Goal: Task Accomplishment & Management: Complete application form

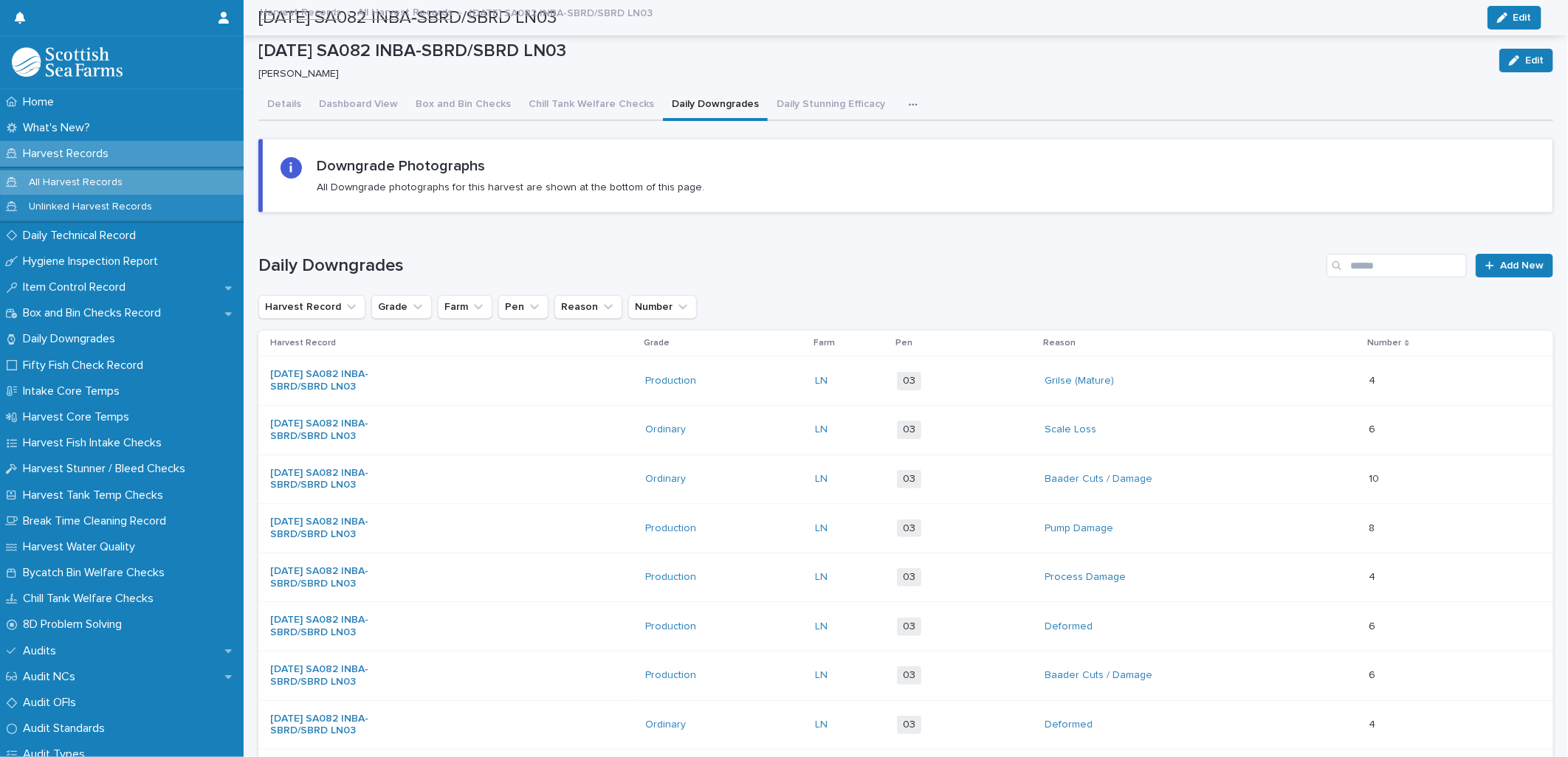
scroll to position [492, 0]
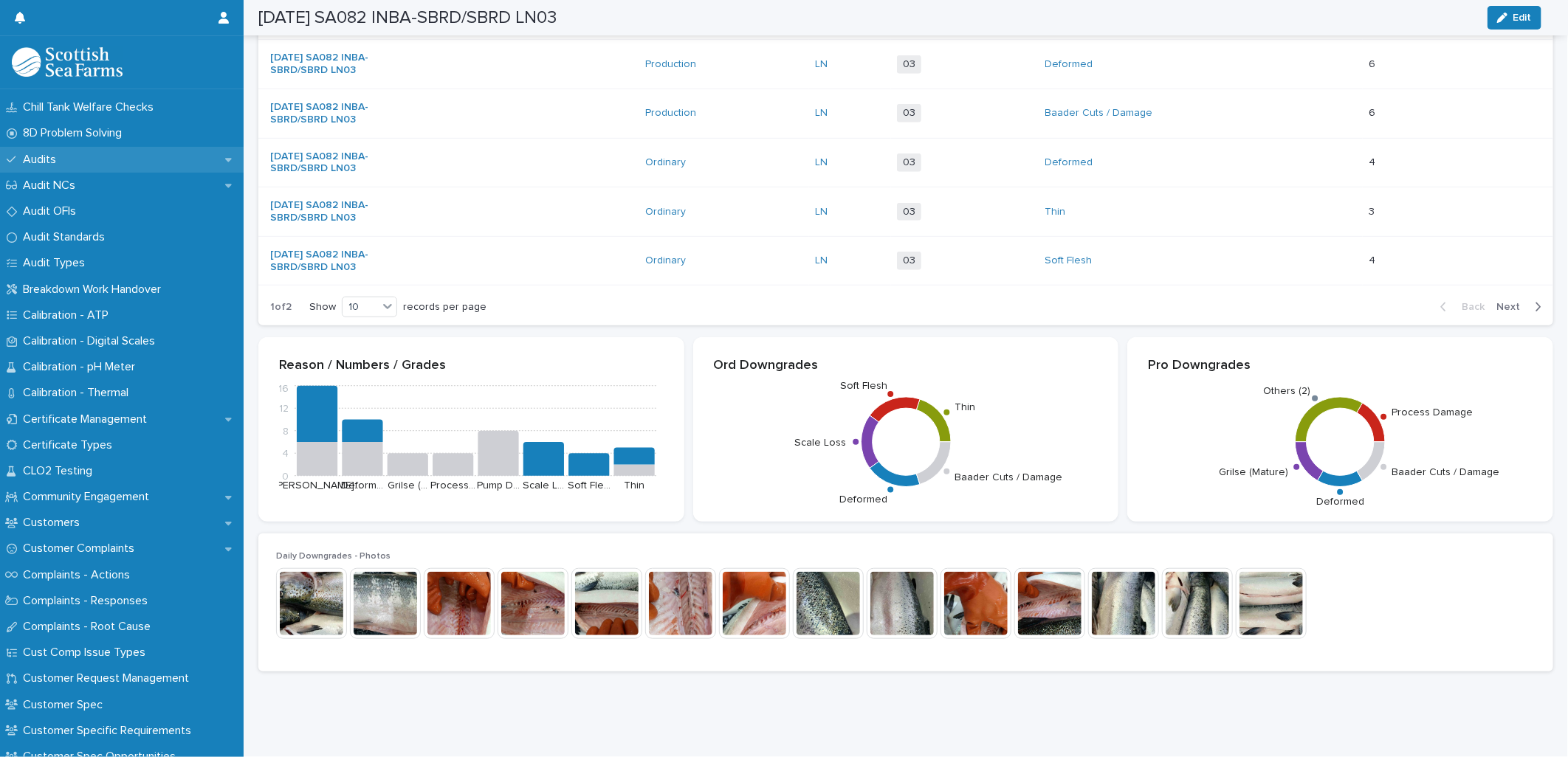
click at [39, 156] on p "Audits" at bounding box center [43, 159] width 51 height 14
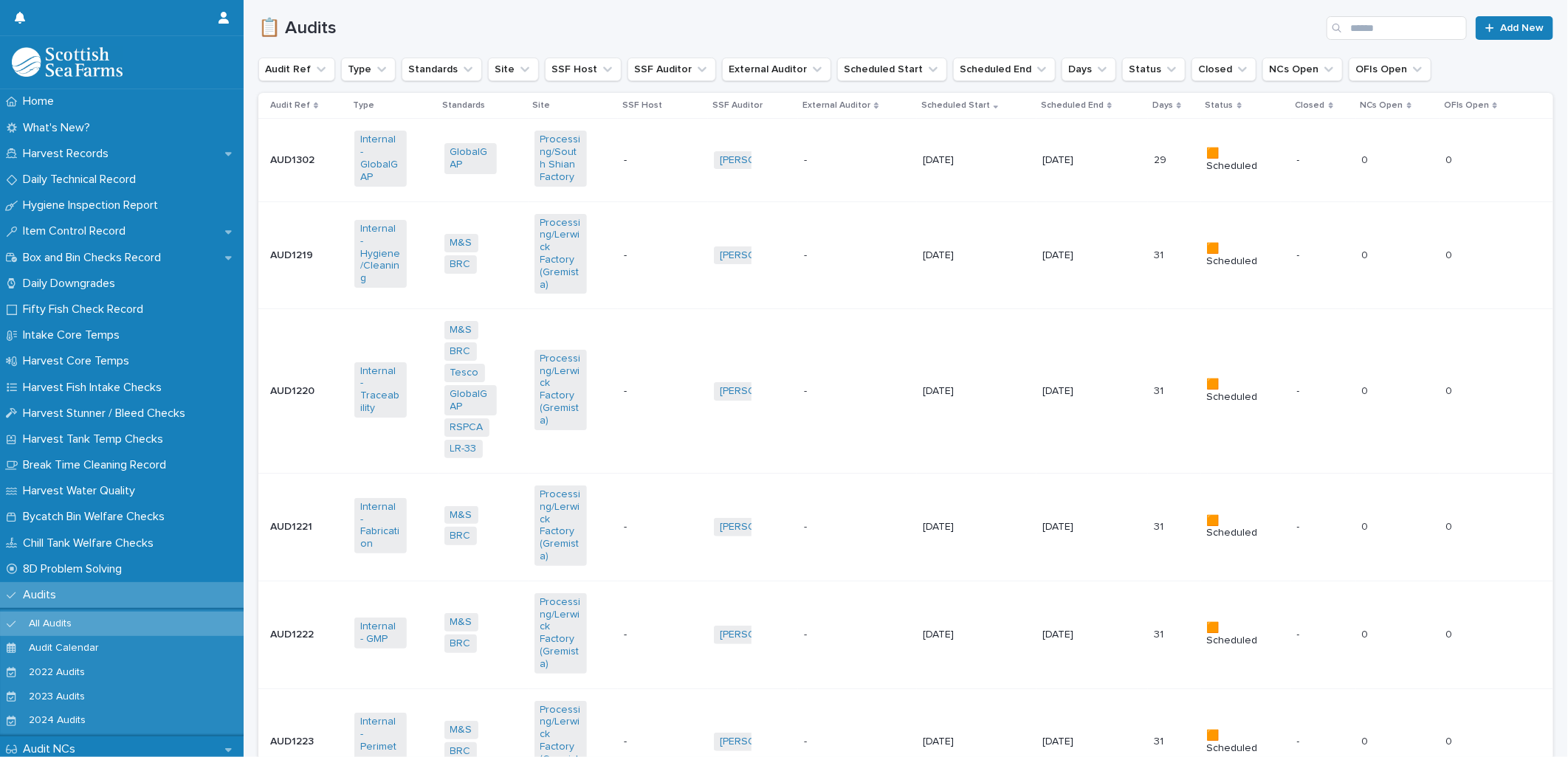
scroll to position [492, 0]
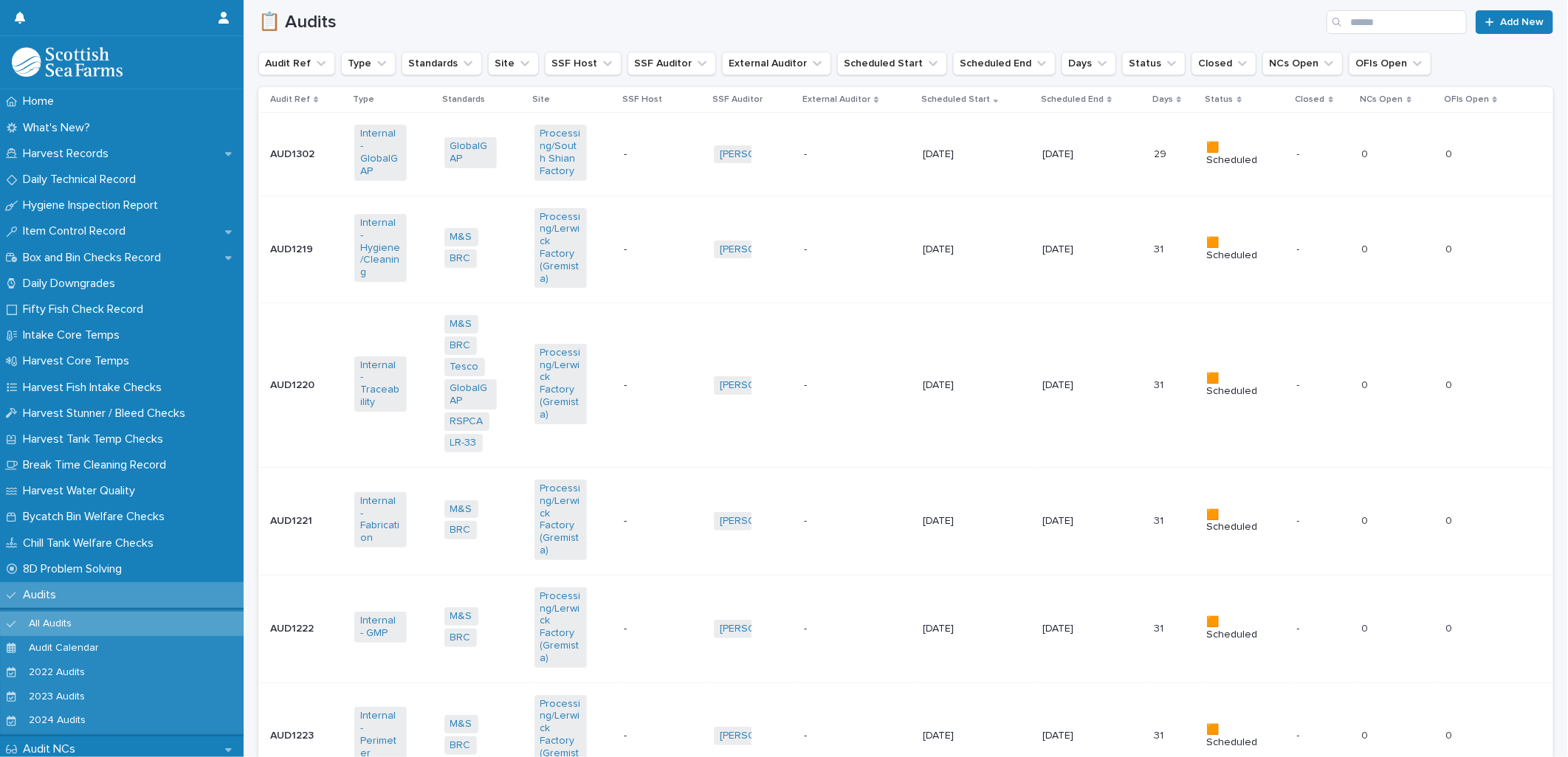
click at [570, 34] on div "📋 Audits Add New" at bounding box center [905, 16] width 1294 height 70
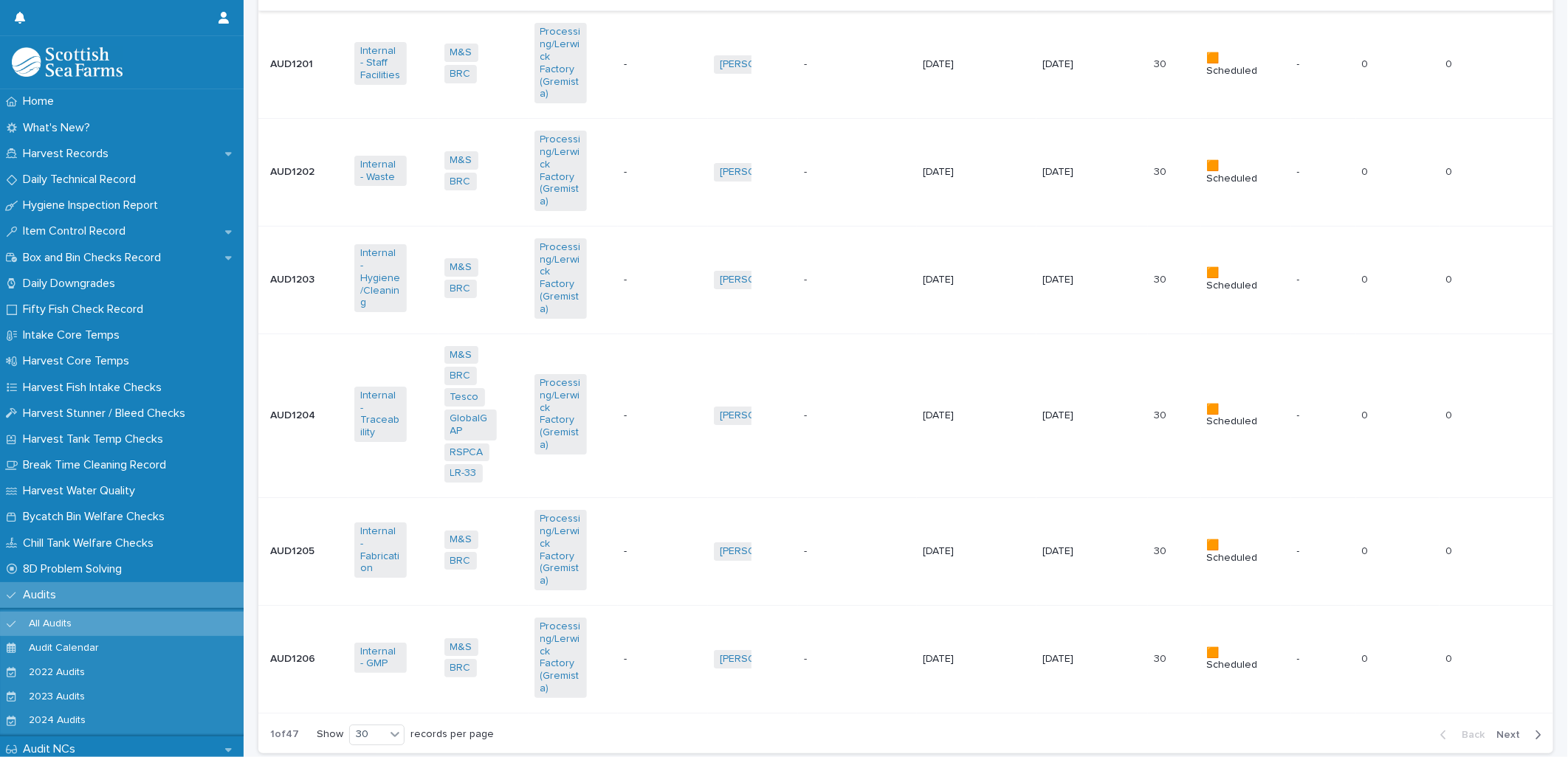
scroll to position [3313, 0]
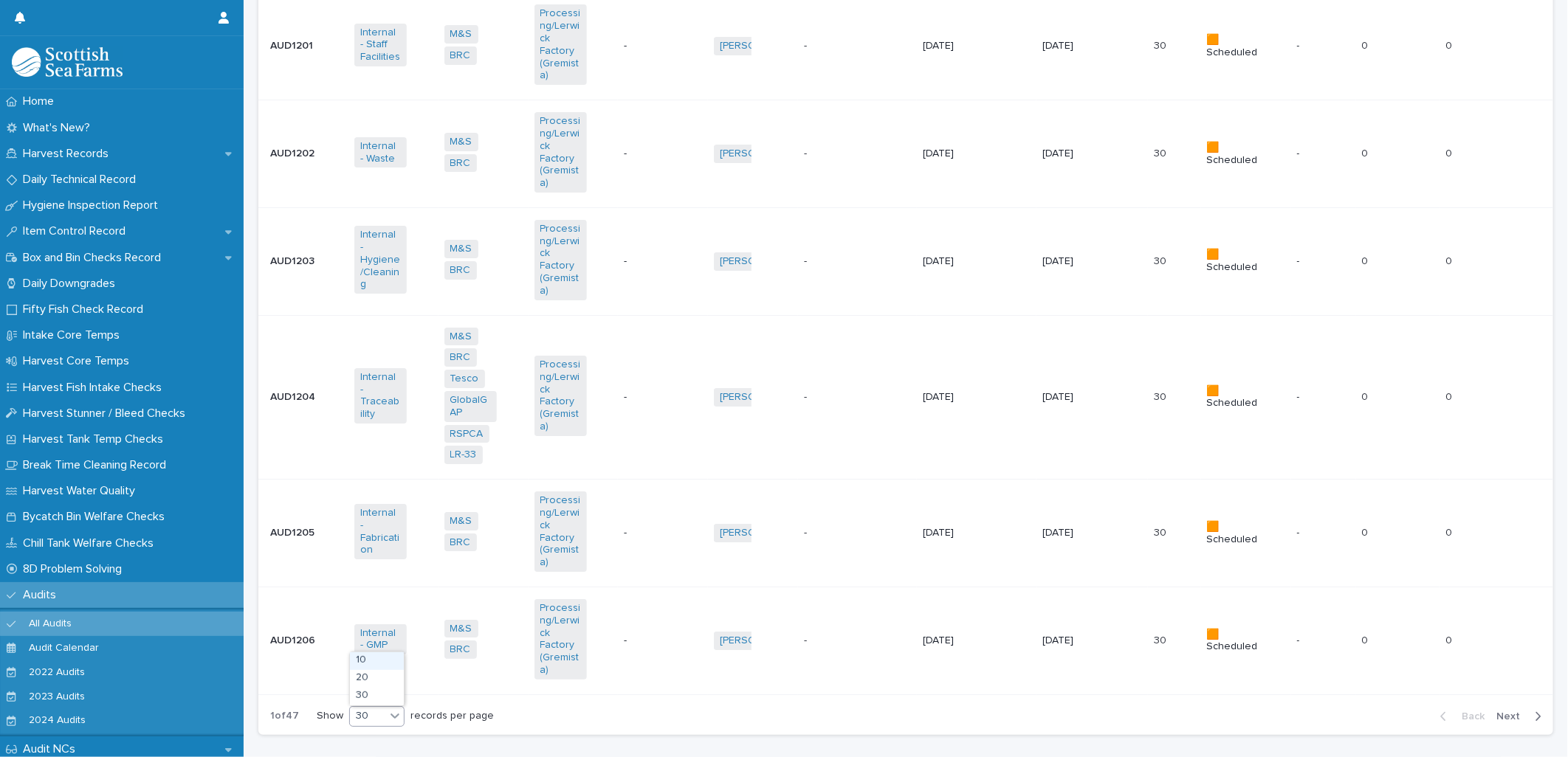
click at [375, 708] on div "30" at bounding box center [367, 715] width 35 height 16
click at [367, 700] on div "30" at bounding box center [377, 696] width 54 height 18
click at [1503, 698] on div "Back Next" at bounding box center [1490, 716] width 125 height 37
click at [1506, 711] on span "Next" at bounding box center [1512, 716] width 33 height 11
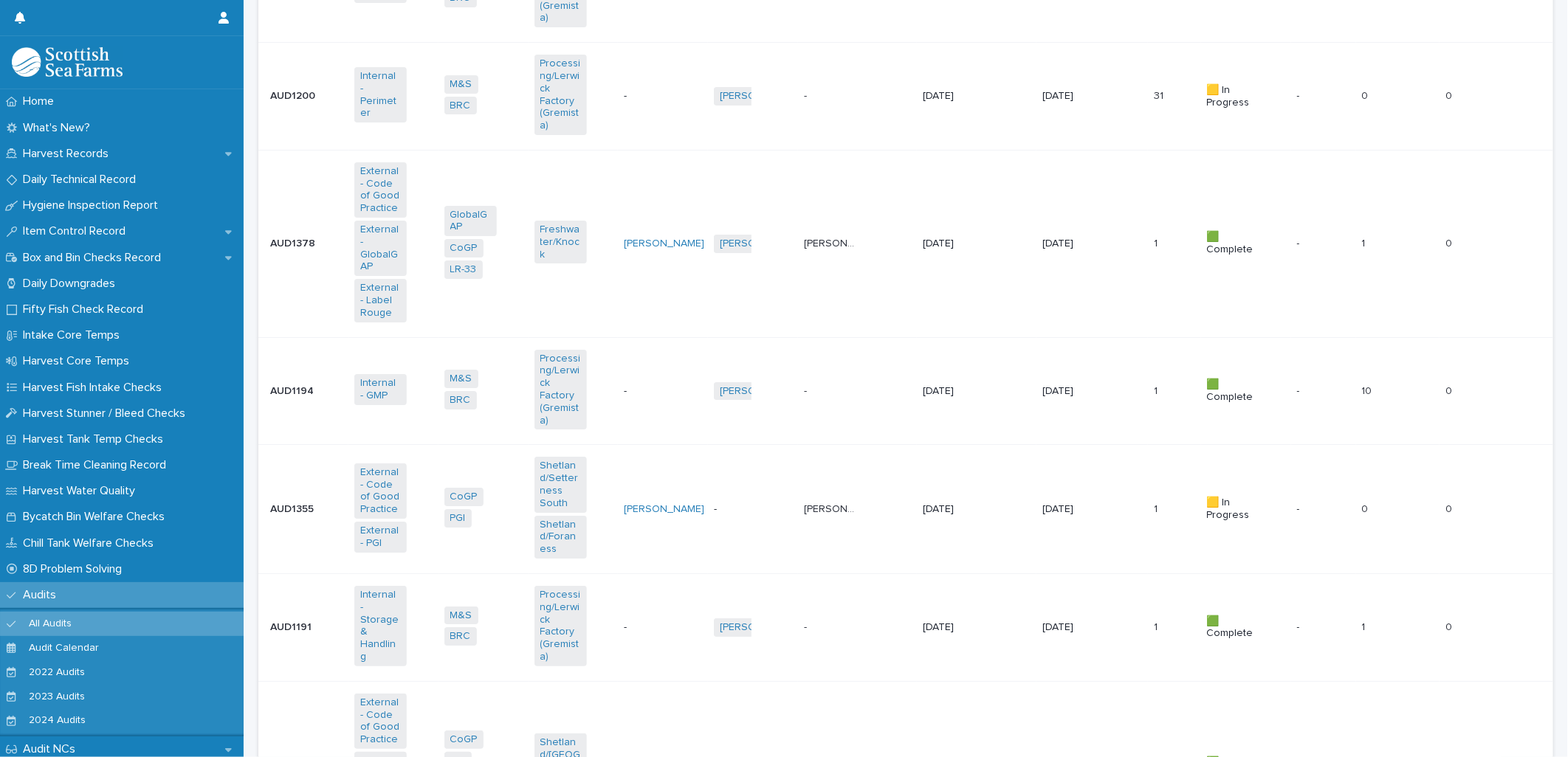
scroll to position [3501, 0]
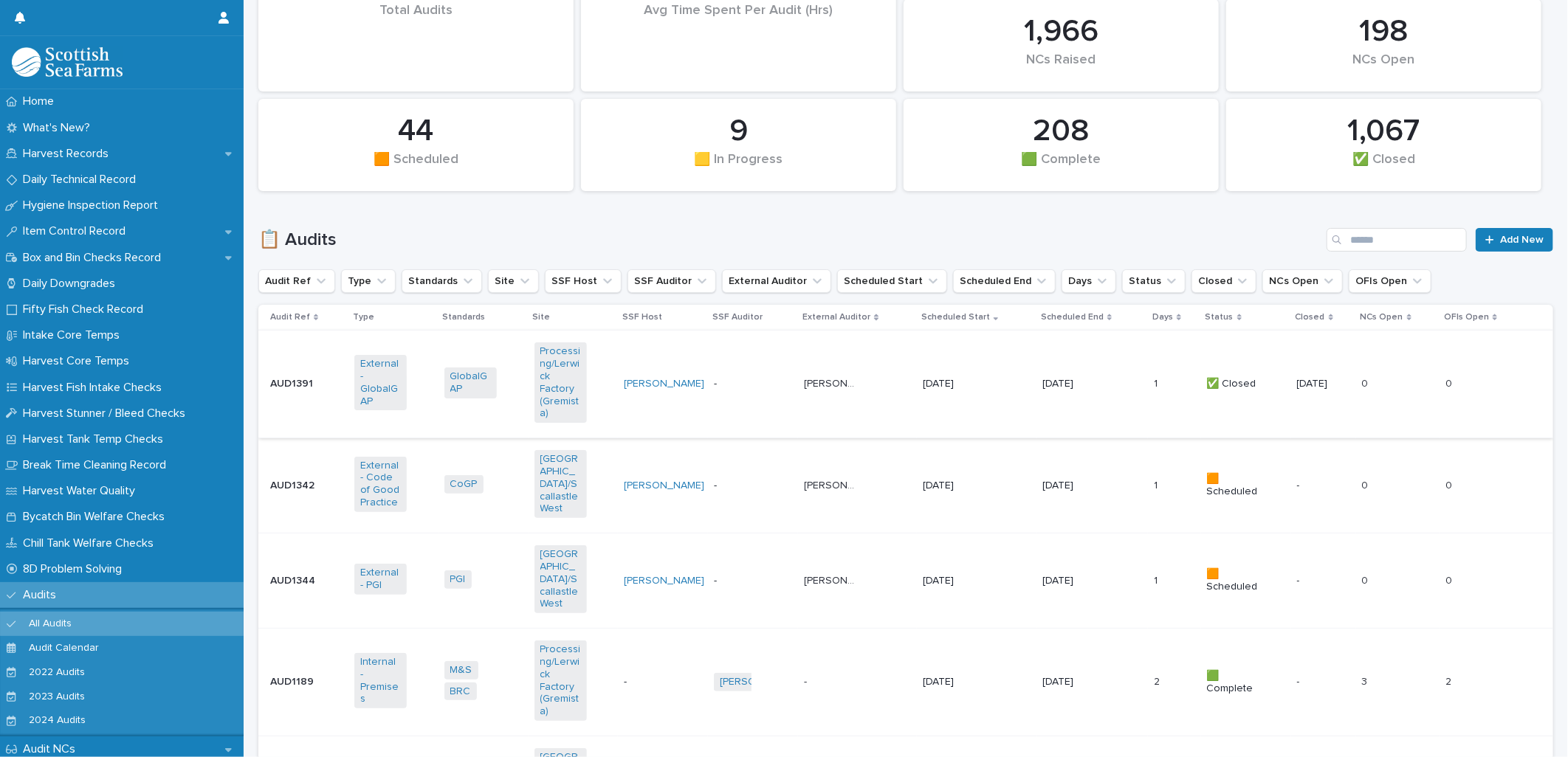
scroll to position [300, 0]
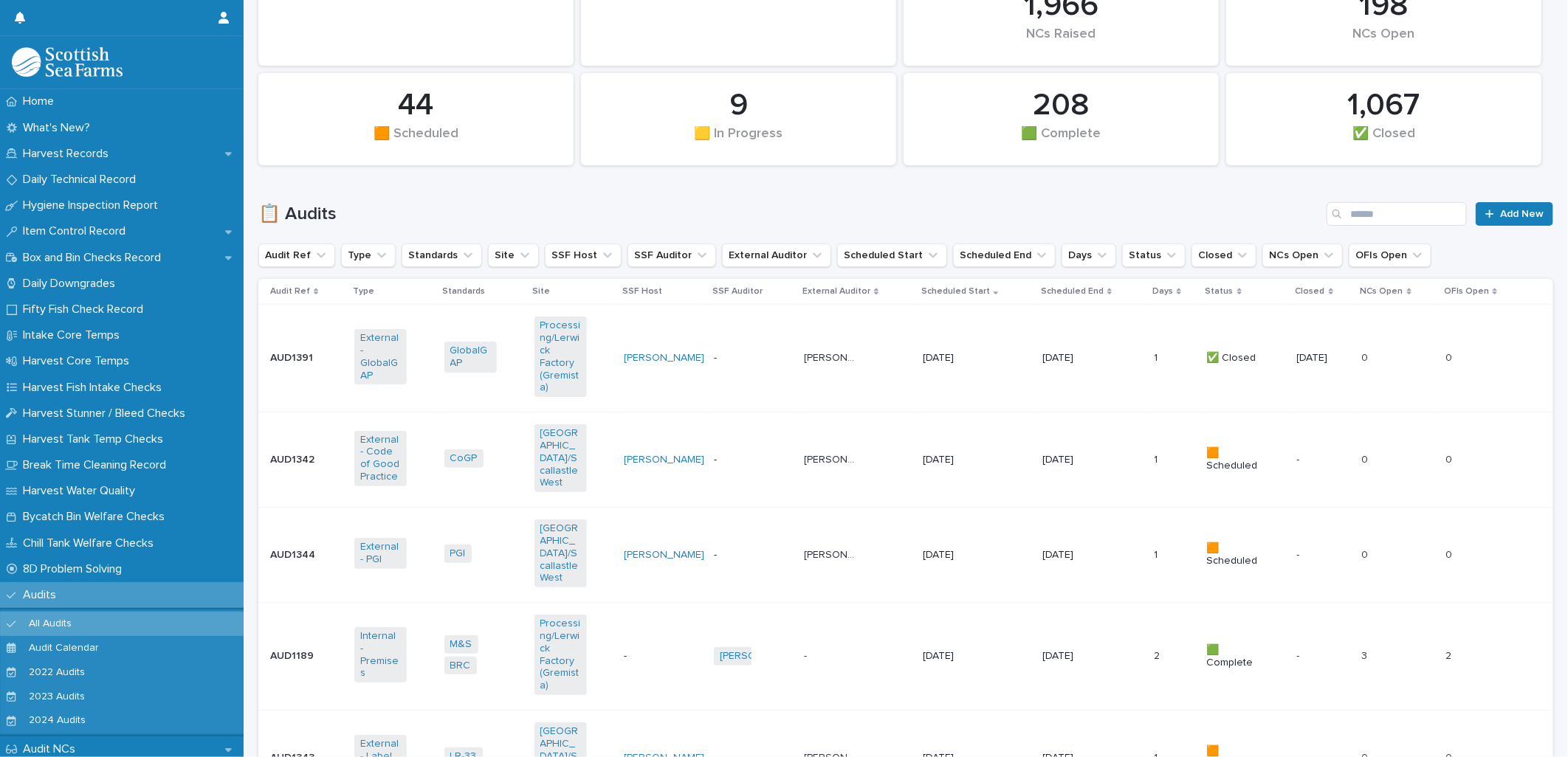
click at [739, 337] on td "-" at bounding box center [753, 358] width 90 height 107
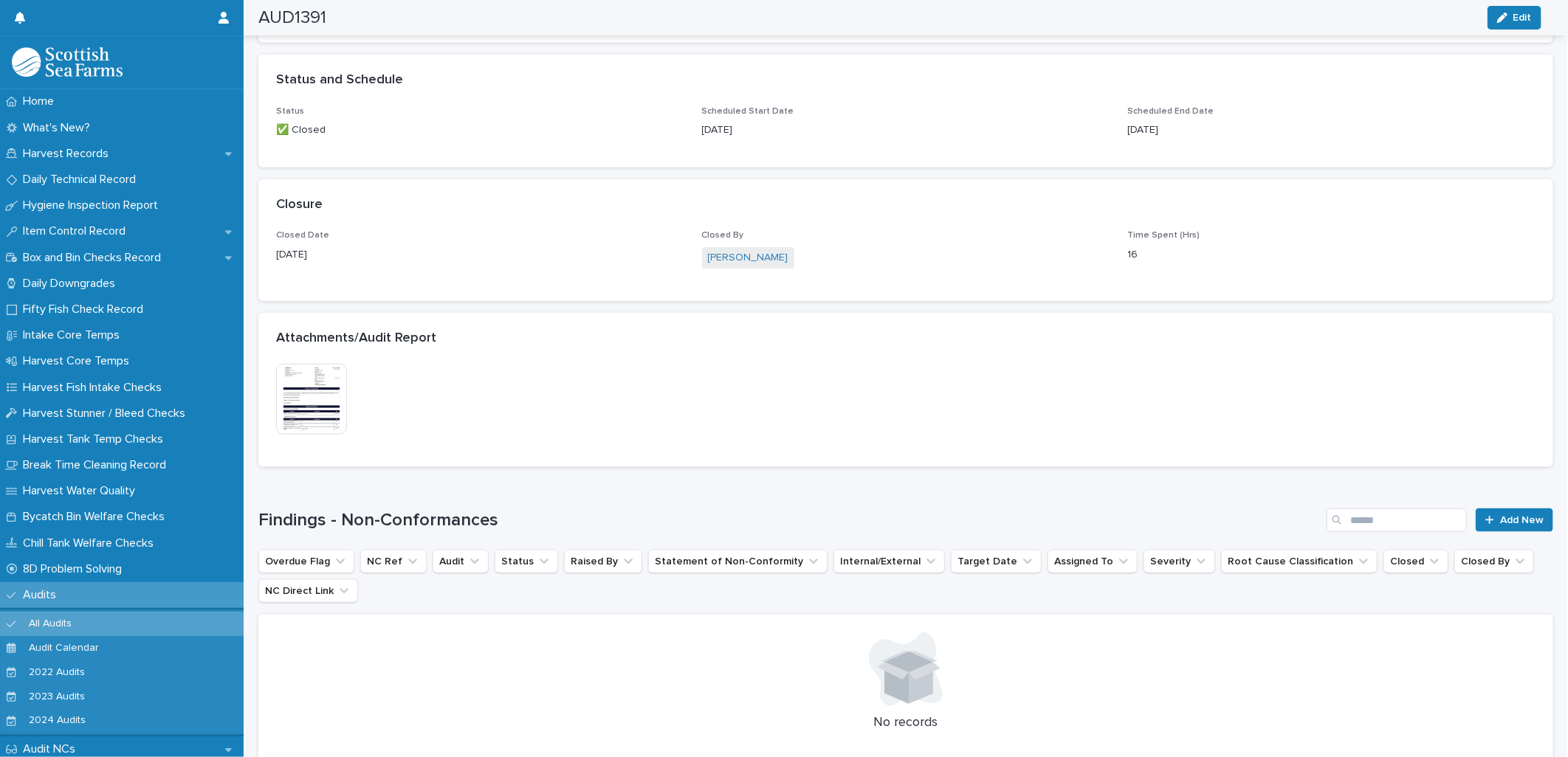
scroll to position [901, 0]
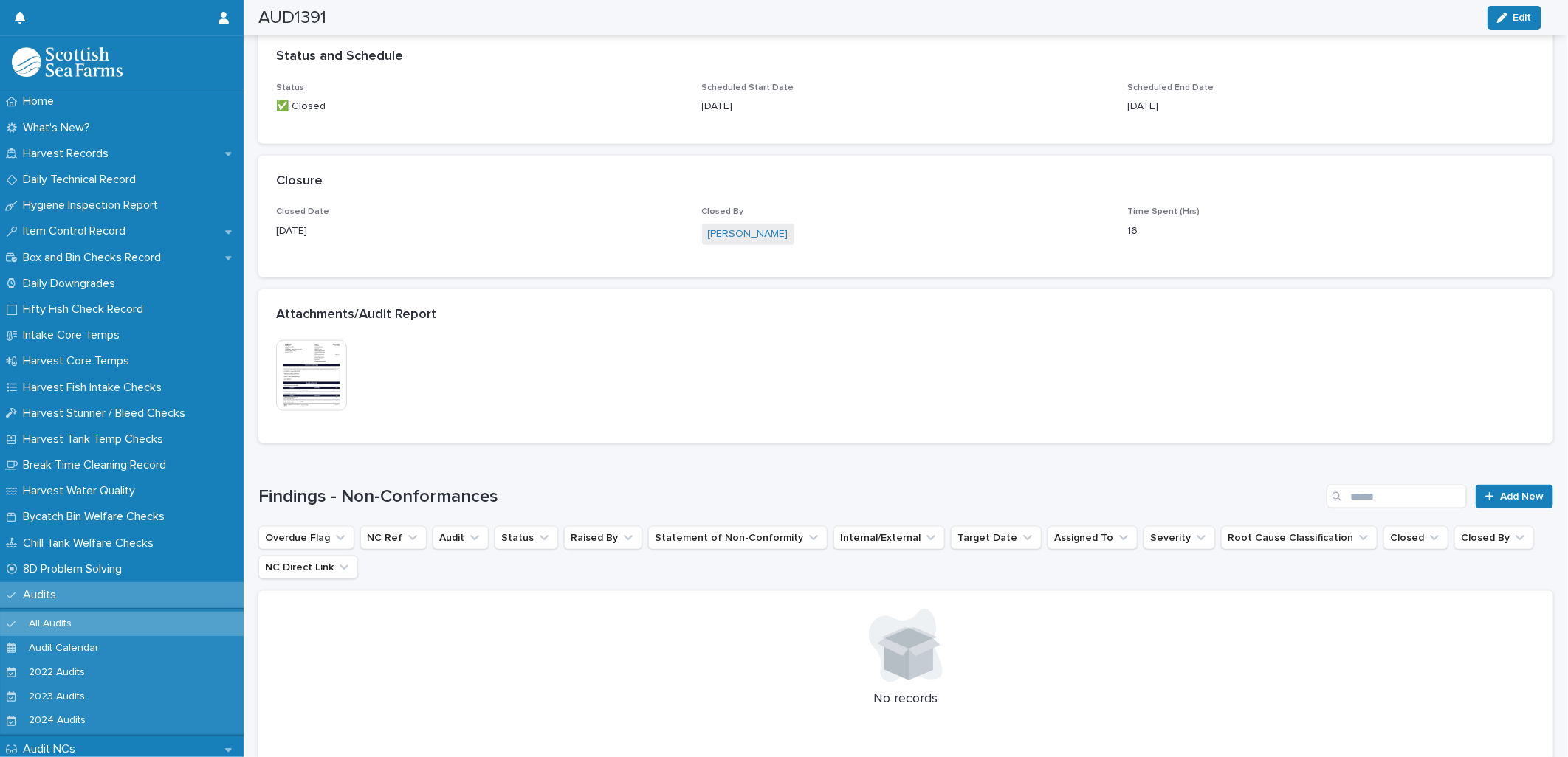
click at [338, 363] on img at bounding box center [311, 375] width 70 height 70
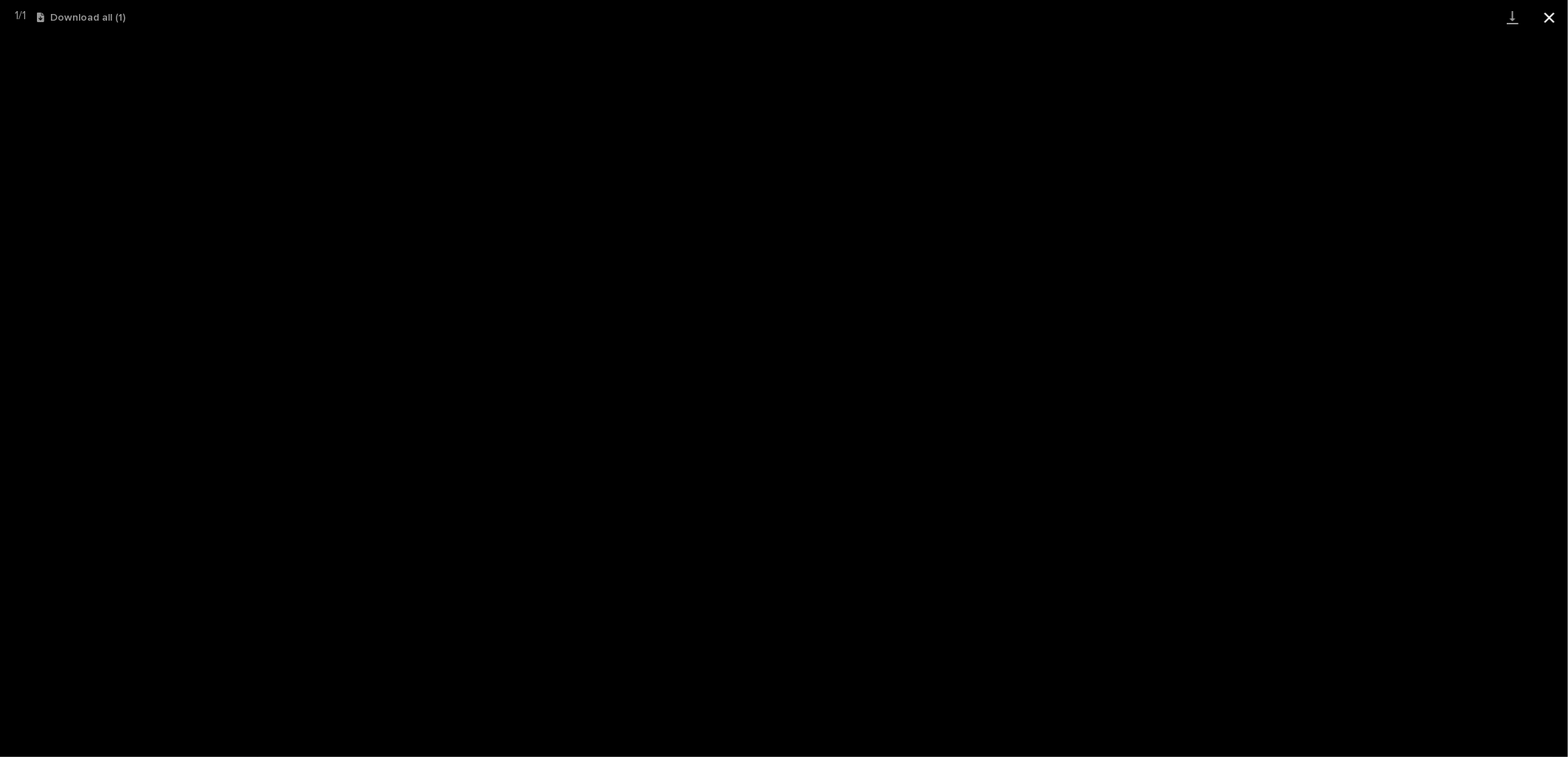
click at [1548, 27] on button "Close gallery" at bounding box center [1549, 17] width 37 height 34
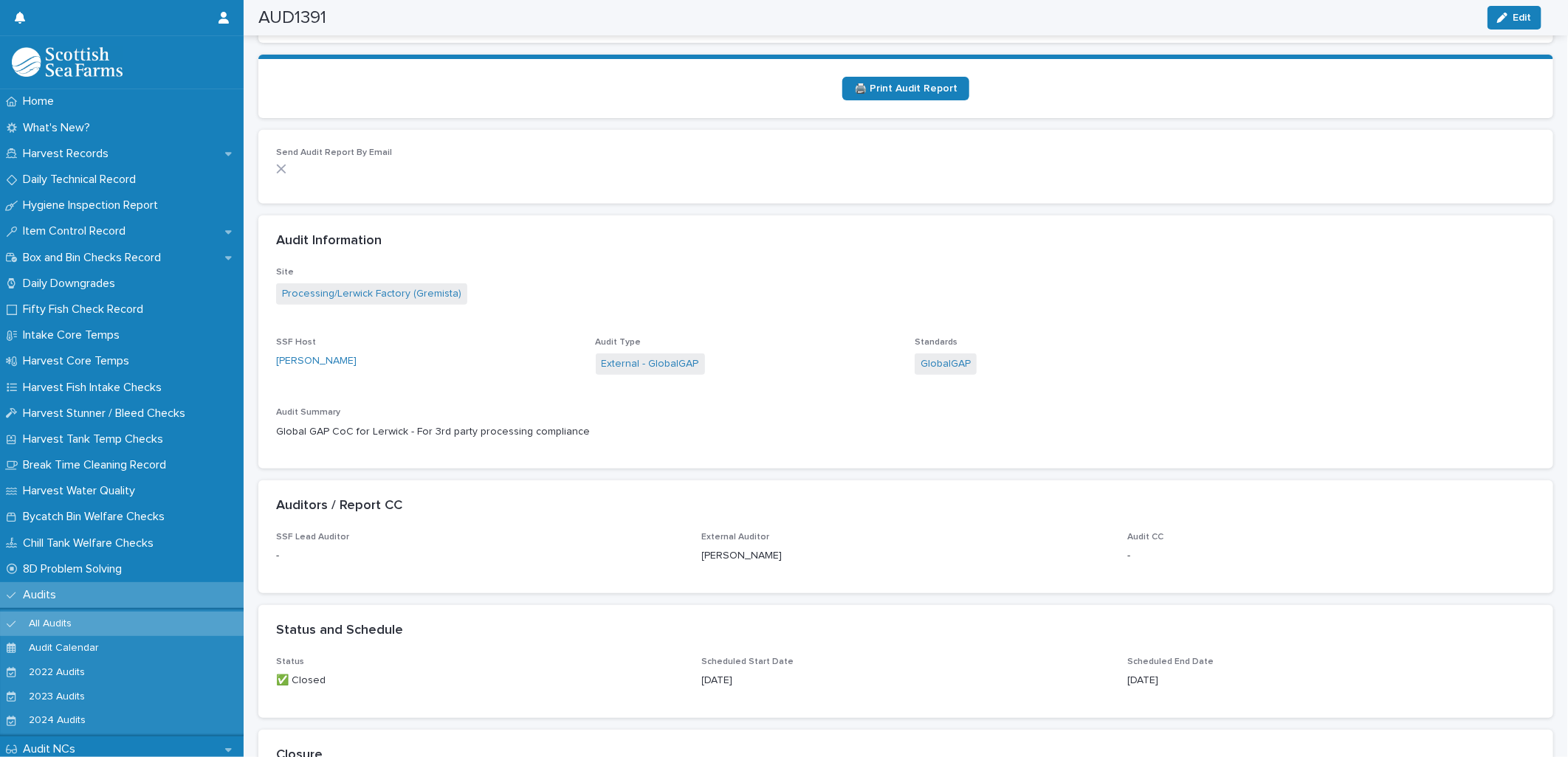
scroll to position [0, 0]
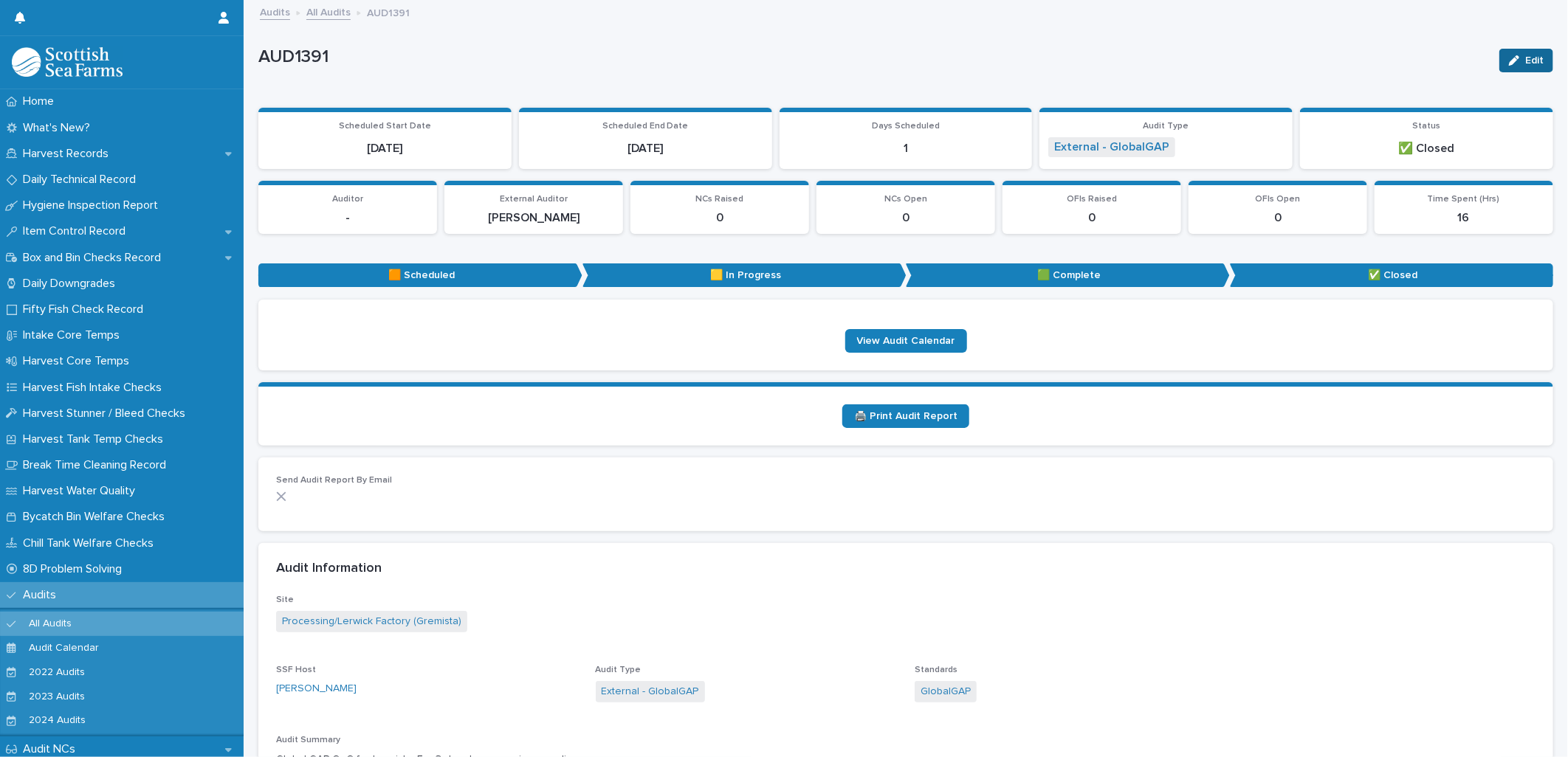
click at [1525, 64] on span "Edit" at bounding box center [1534, 61] width 19 height 11
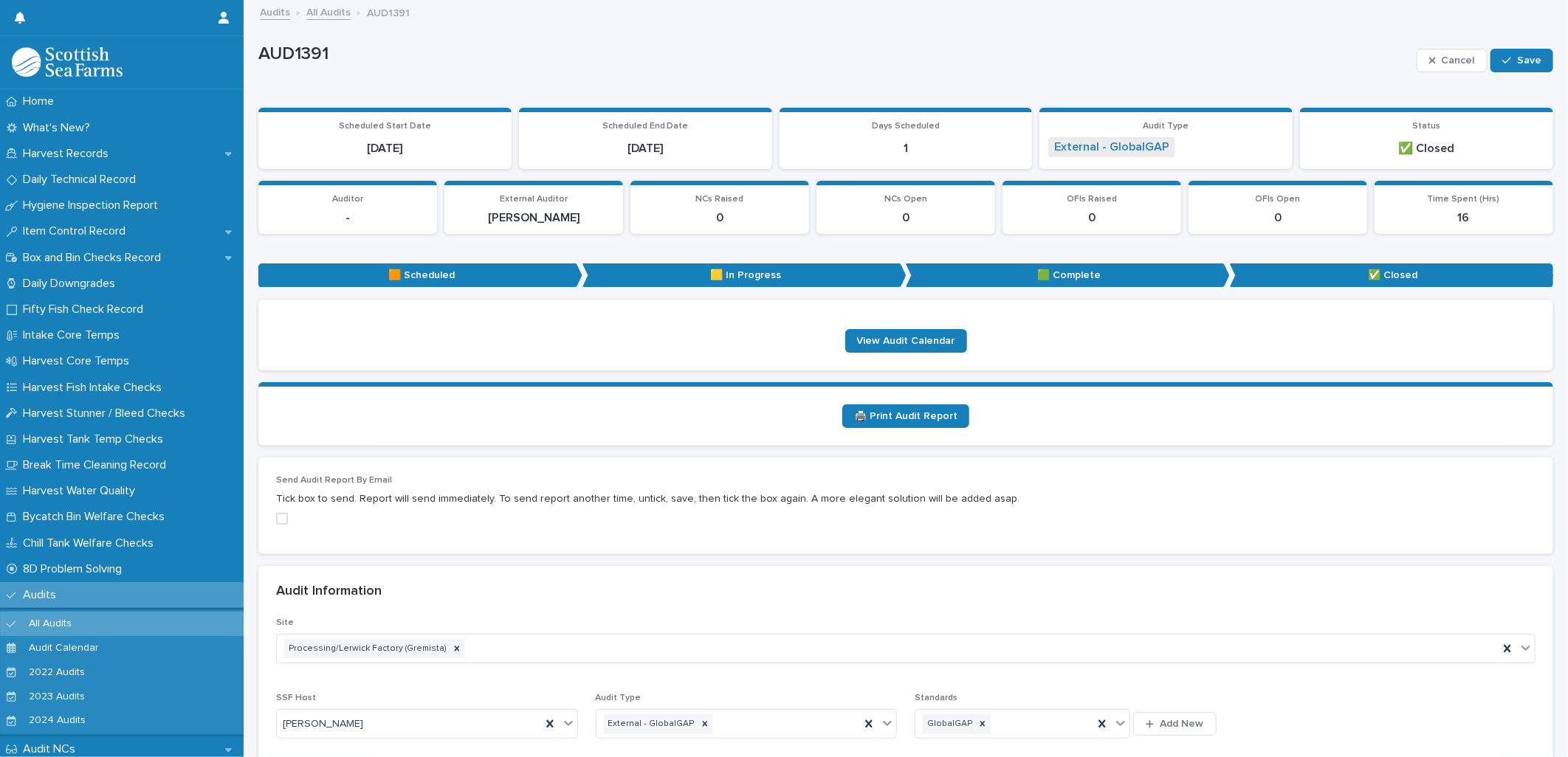
click at [339, 15] on link "All Audits" at bounding box center [329, 11] width 44 height 17
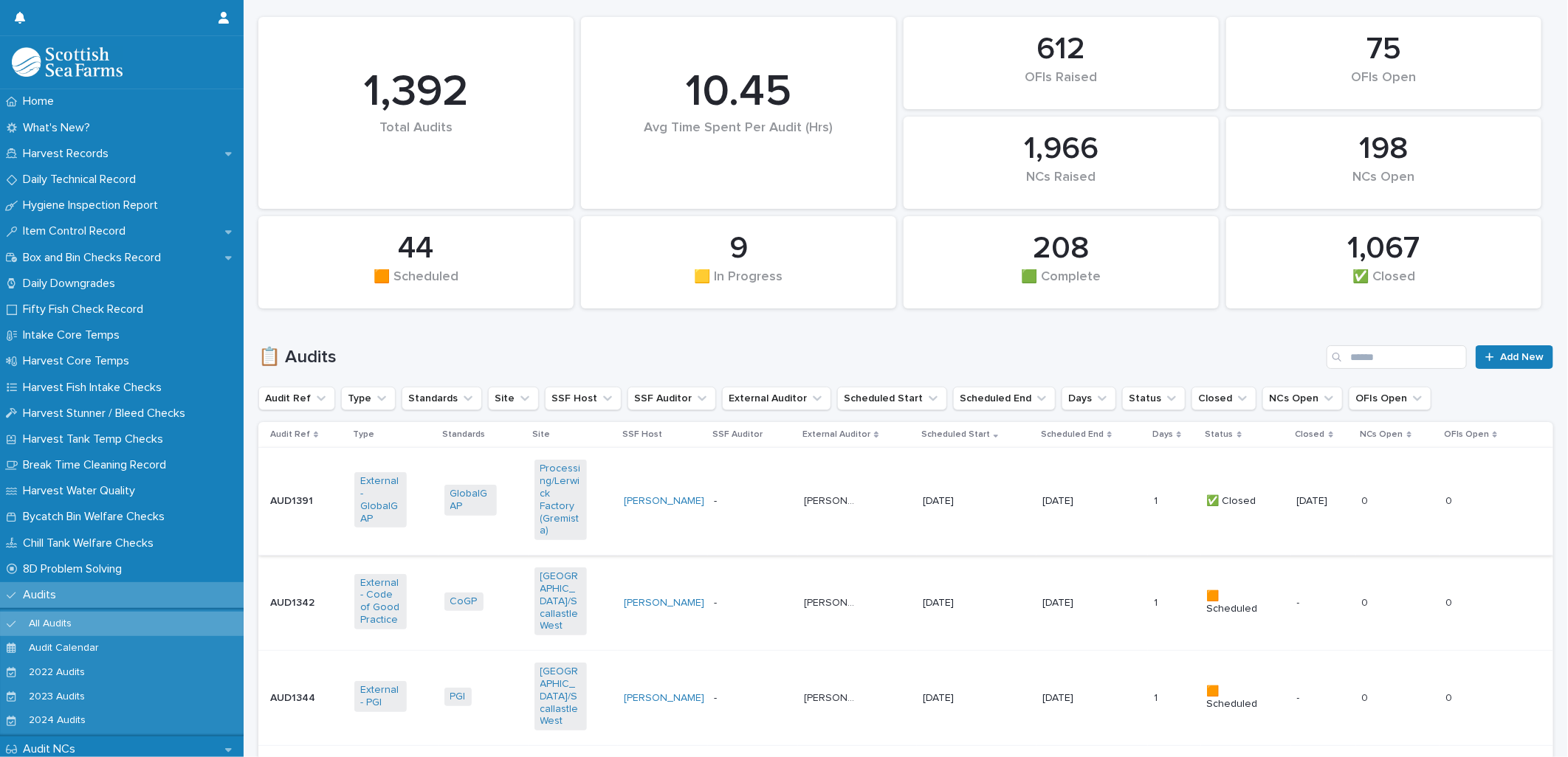
scroll to position [246, 0]
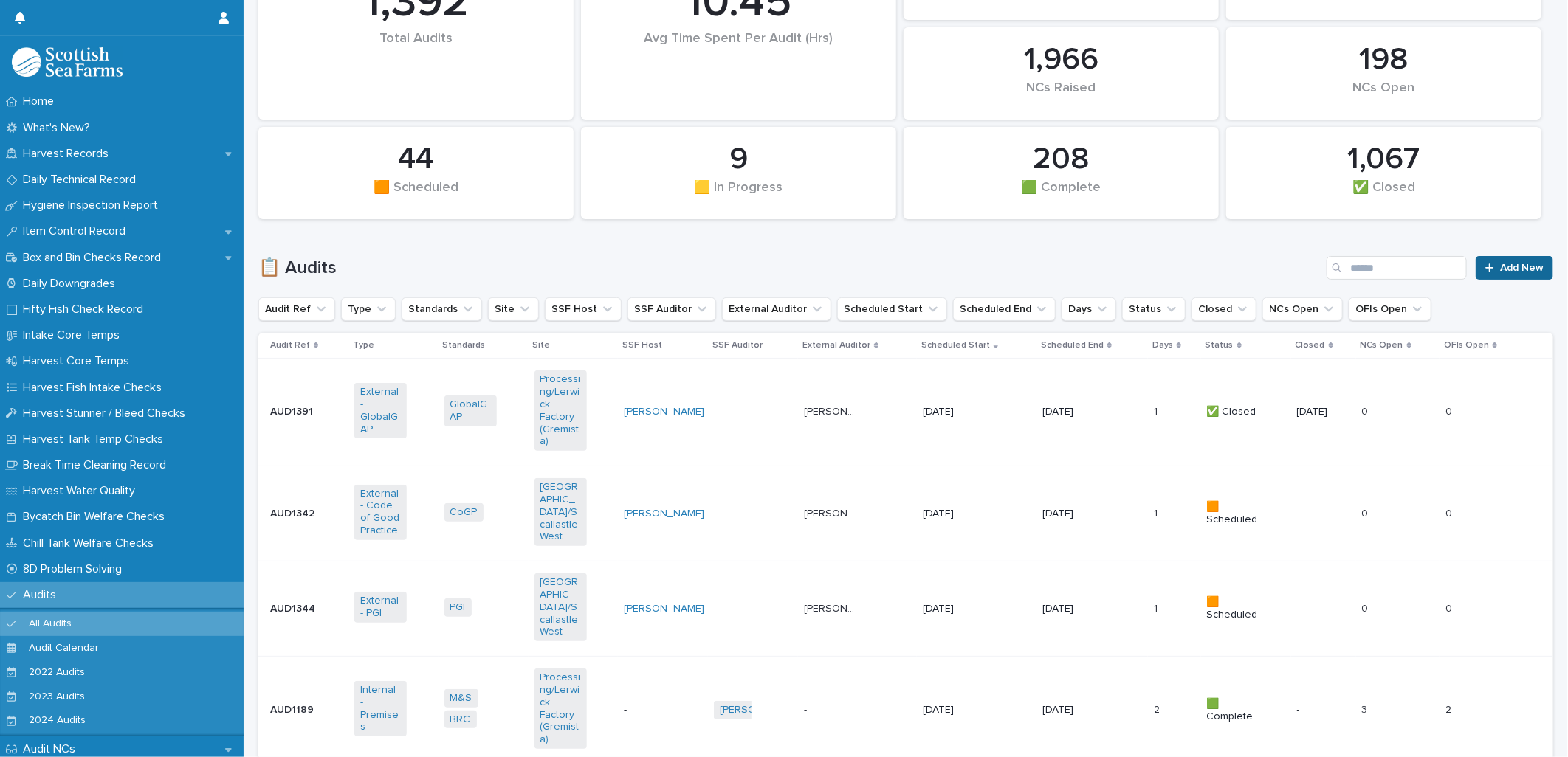
click at [1488, 274] on link "Add New" at bounding box center [1514, 267] width 78 height 24
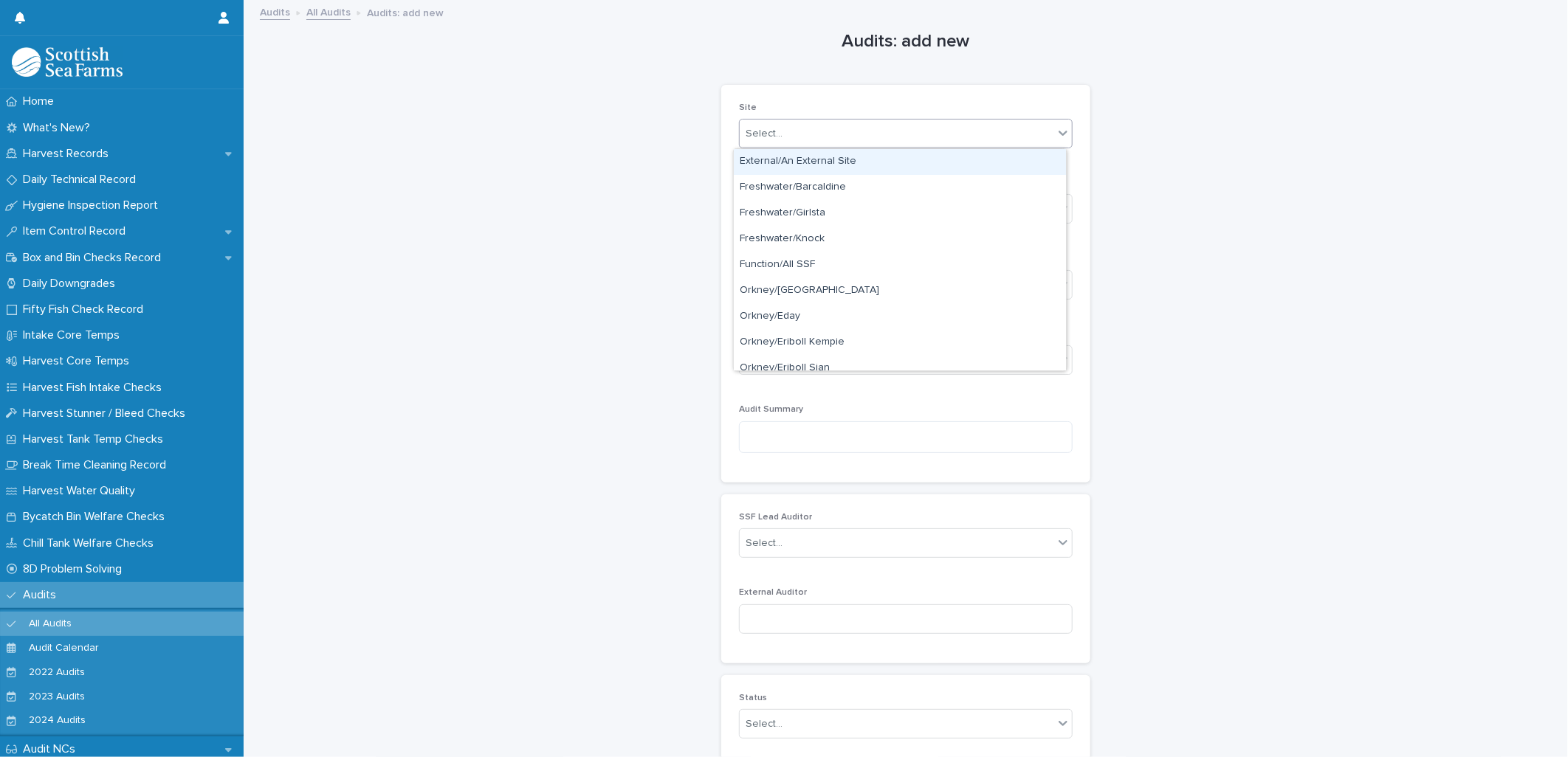
click at [767, 131] on div "Select..." at bounding box center [763, 134] width 37 height 16
type input "*******"
click at [777, 163] on div "Processing/Lerwick Factory (Gremista)" at bounding box center [899, 162] width 332 height 26
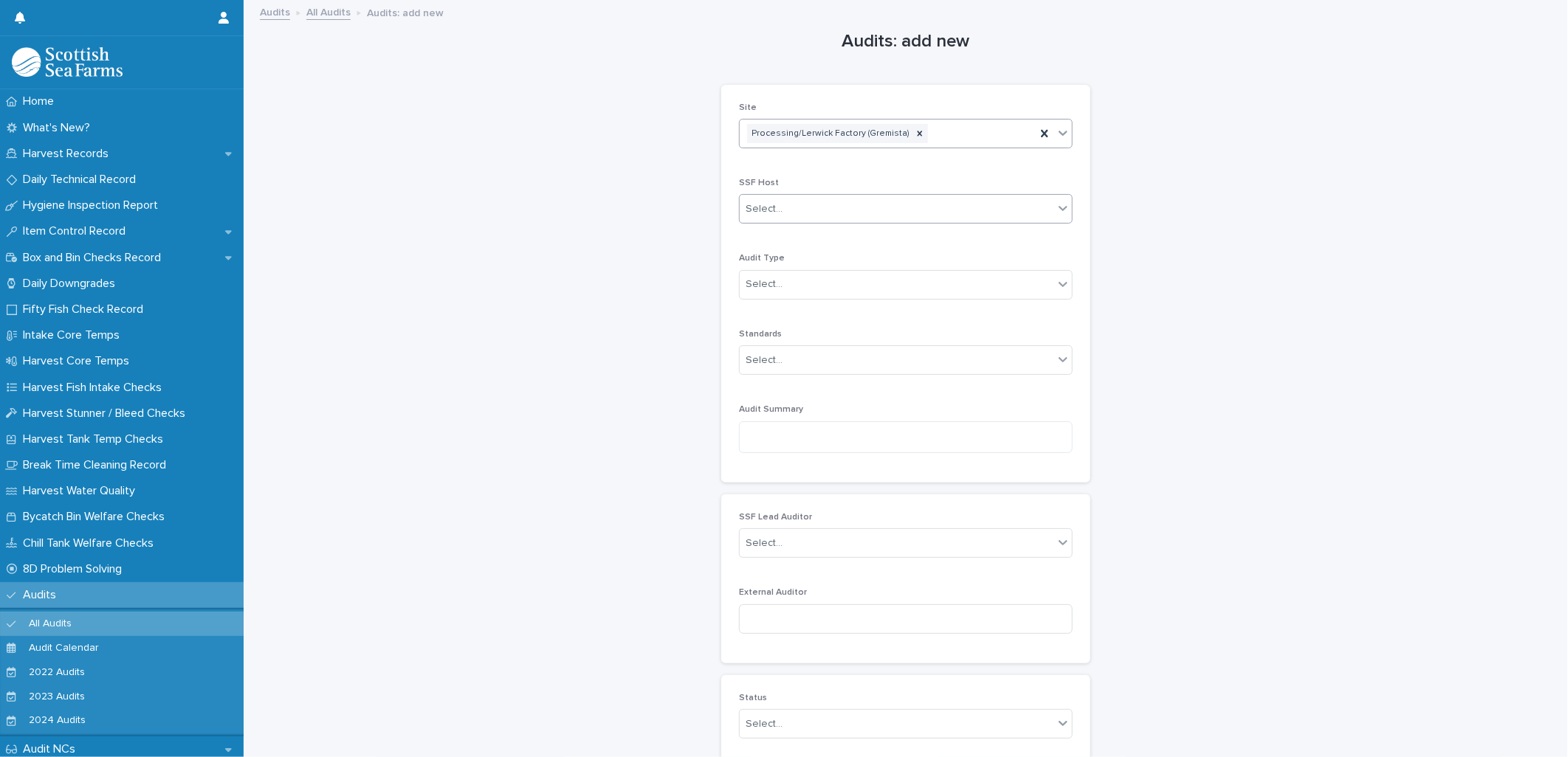
click at [767, 207] on div "Select..." at bounding box center [763, 209] width 37 height 16
type input "*******"
click at [774, 278] on div "Select..." at bounding box center [763, 284] width 37 height 16
type input "*"
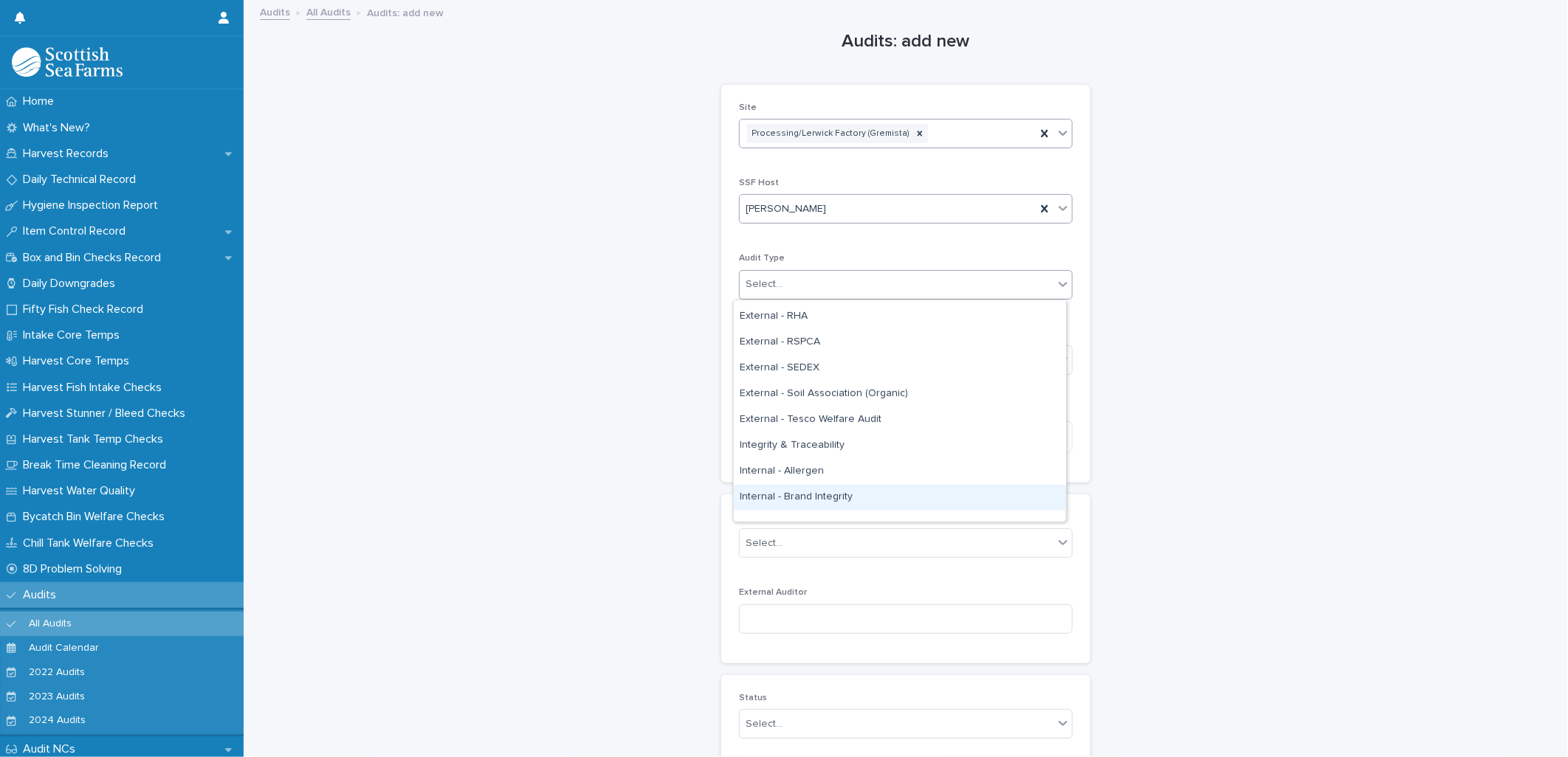
scroll to position [328, 0]
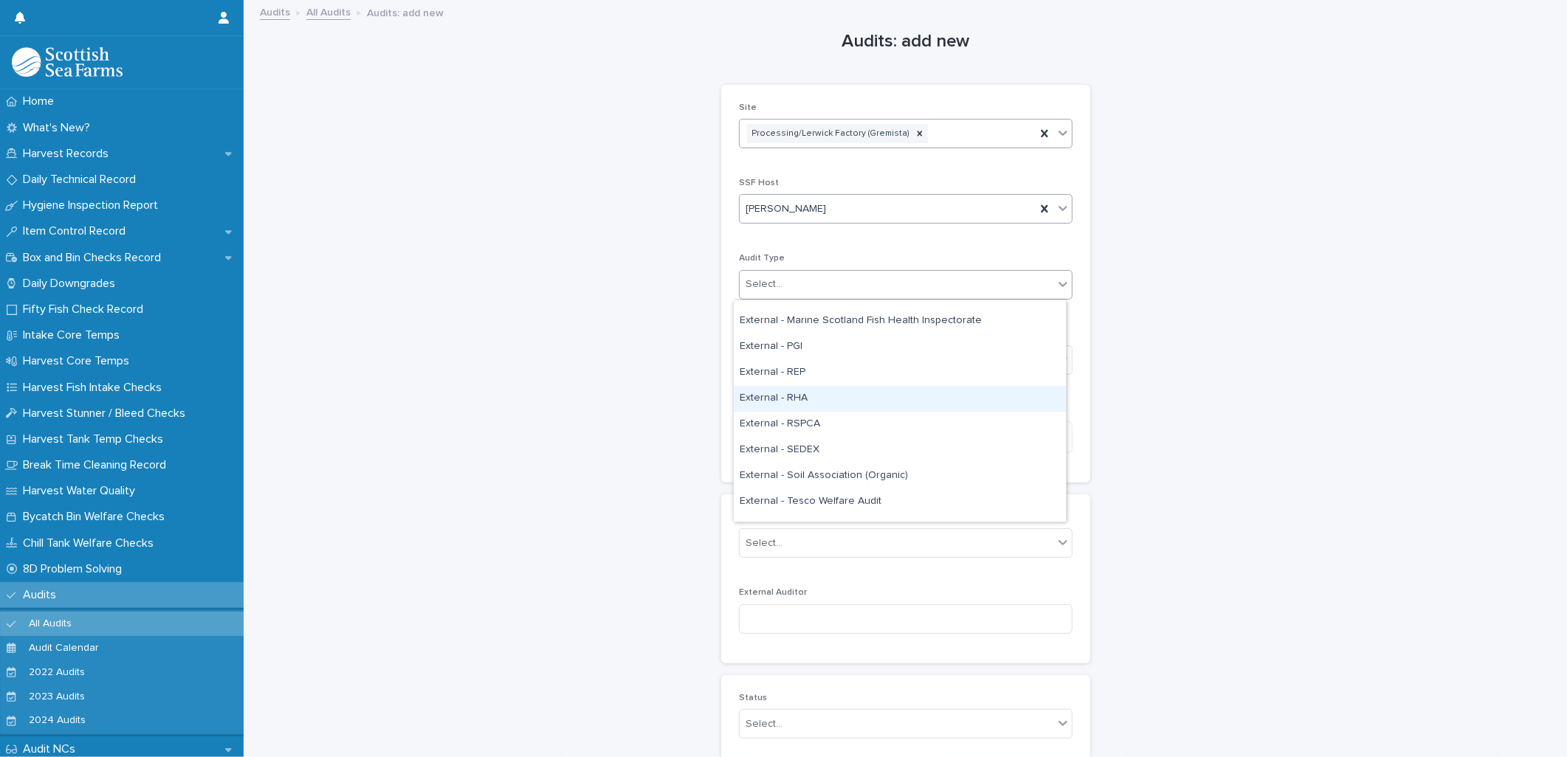
click at [810, 393] on div "External - RHA" at bounding box center [899, 399] width 332 height 26
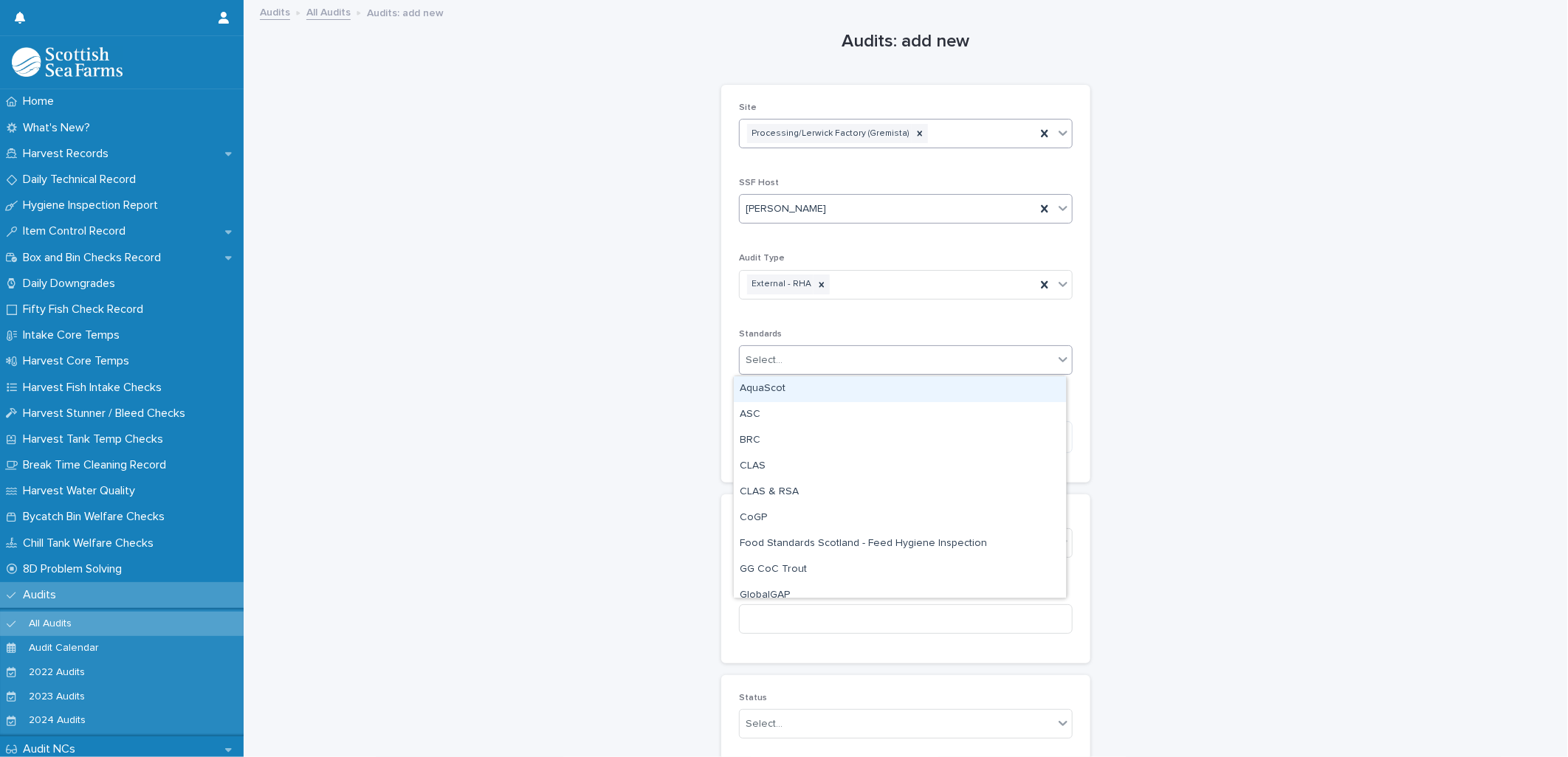
click at [802, 367] on div "Select..." at bounding box center [896, 360] width 314 height 25
click at [775, 389] on div "AquaScot" at bounding box center [899, 389] width 332 height 26
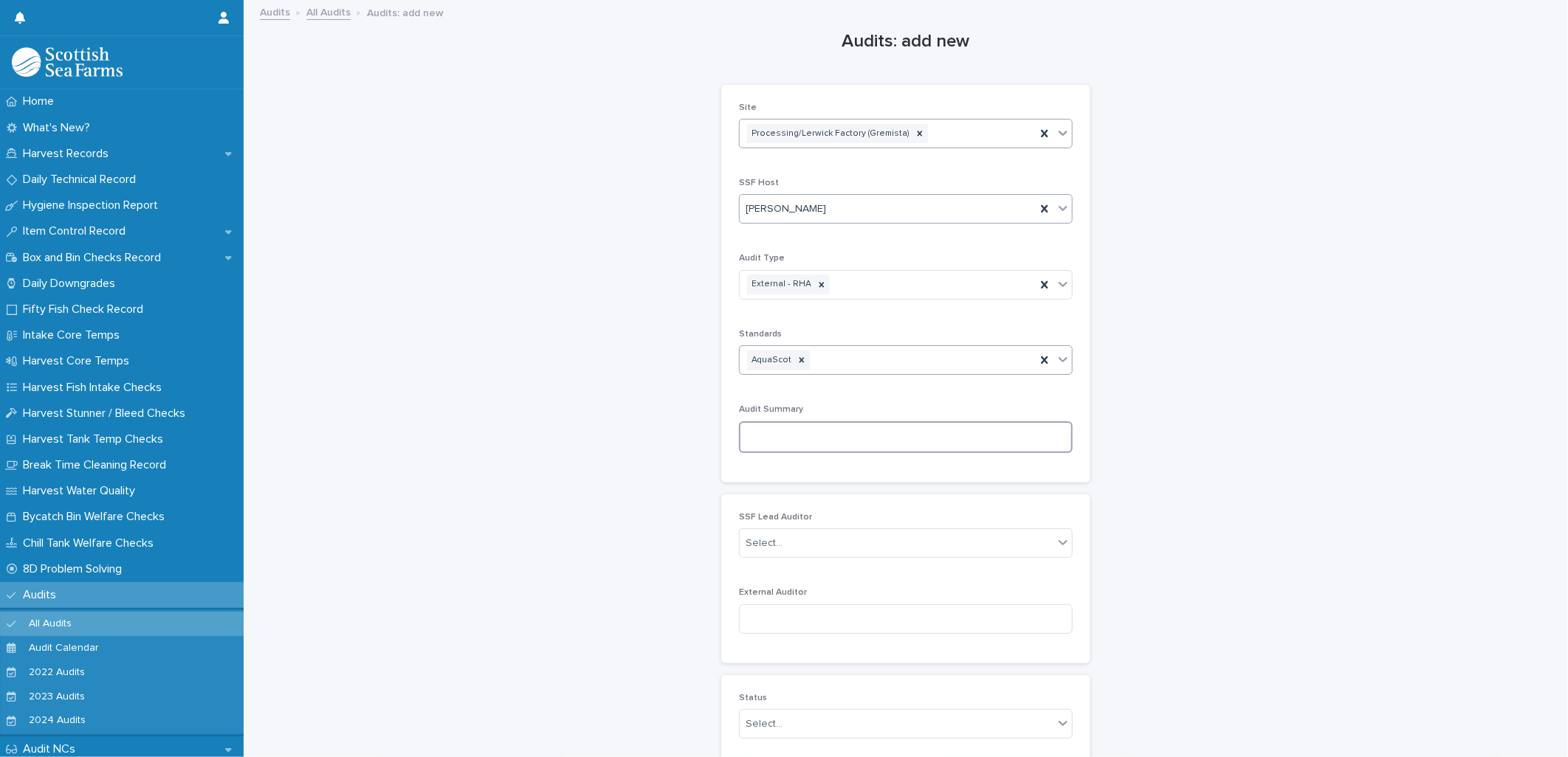
click at [777, 430] on textarea at bounding box center [905, 437] width 334 height 32
type textarea "*"
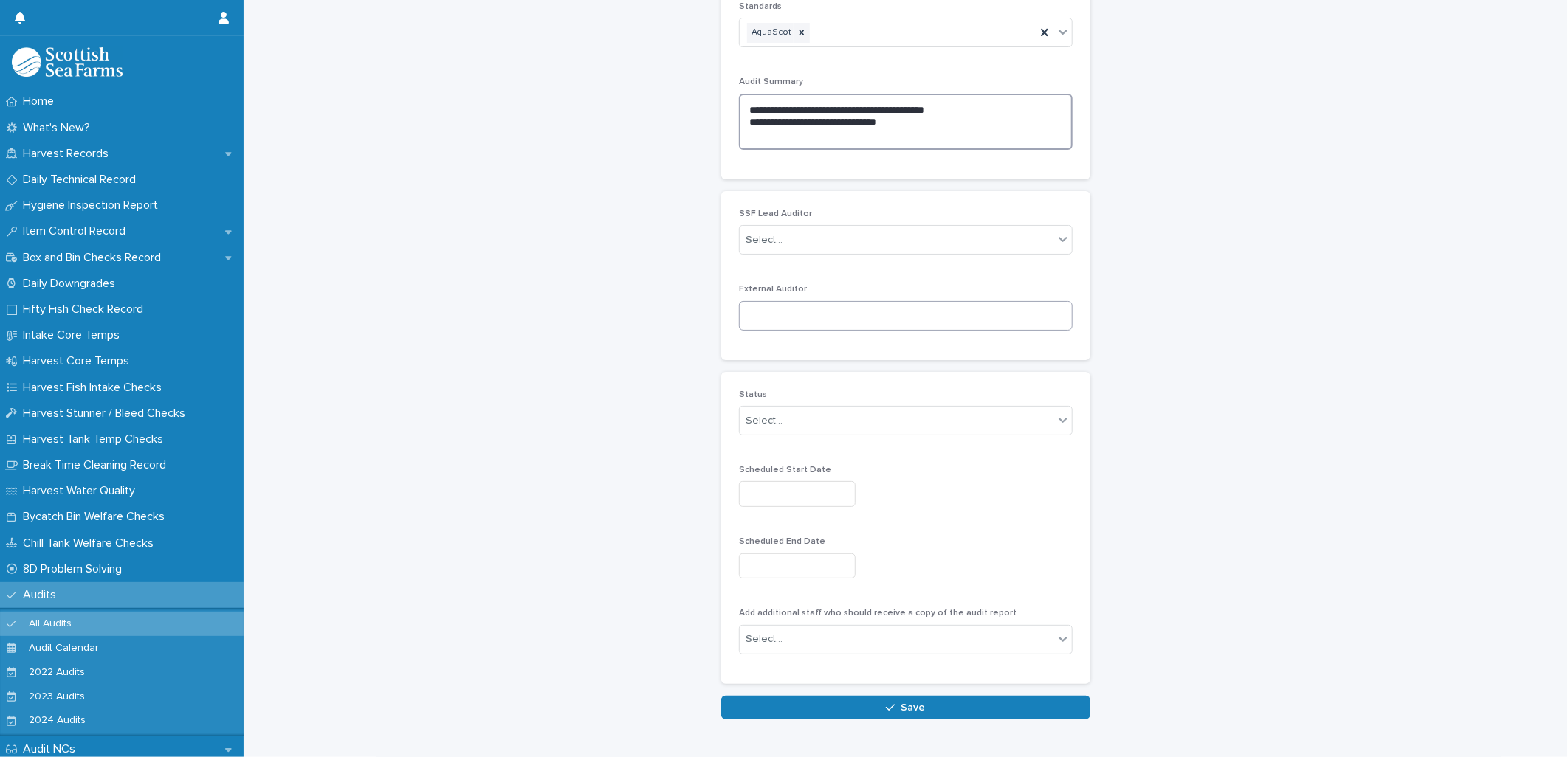
type textarea "**********"
click at [787, 320] on input at bounding box center [905, 315] width 334 height 29
type input "**********"
click at [768, 419] on div "Select..." at bounding box center [763, 420] width 37 height 16
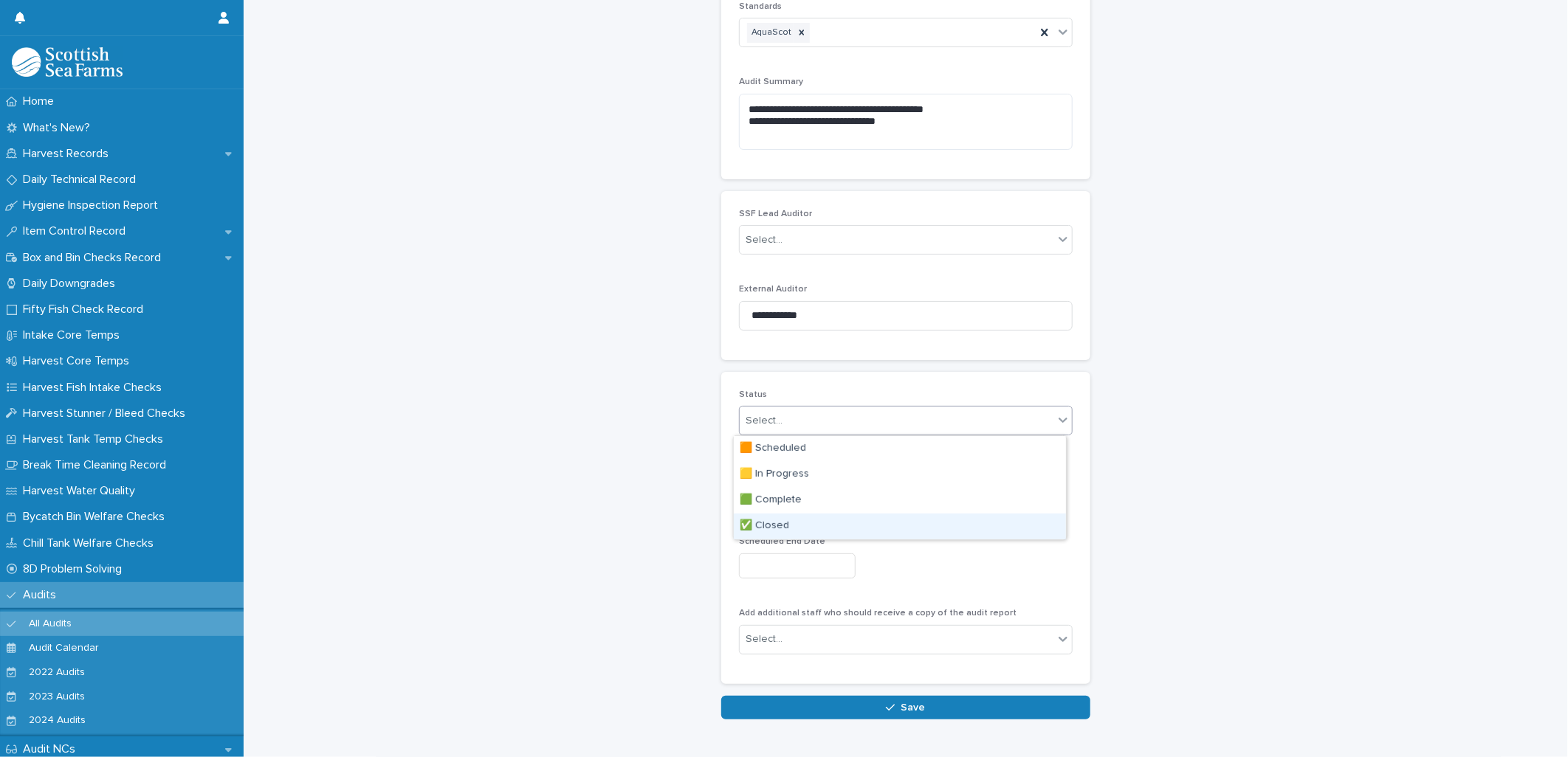
click at [775, 528] on div "✅ Closed" at bounding box center [899, 527] width 332 height 26
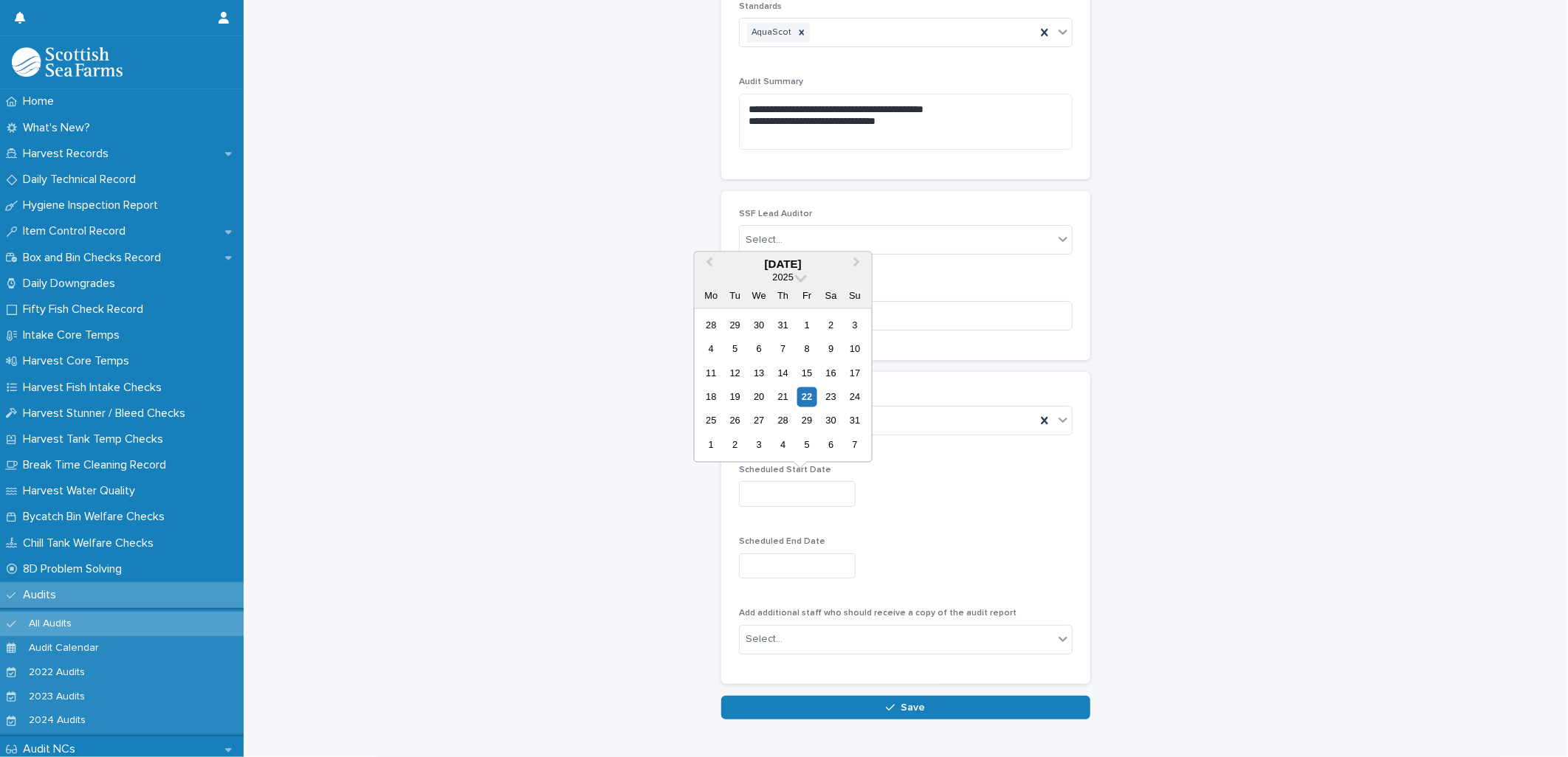
click at [779, 502] on input "text" at bounding box center [797, 494] width 116 height 26
click at [768, 395] on div "20" at bounding box center [759, 397] width 20 height 20
type input "*********"
click at [783, 573] on input "text" at bounding box center [797, 566] width 116 height 26
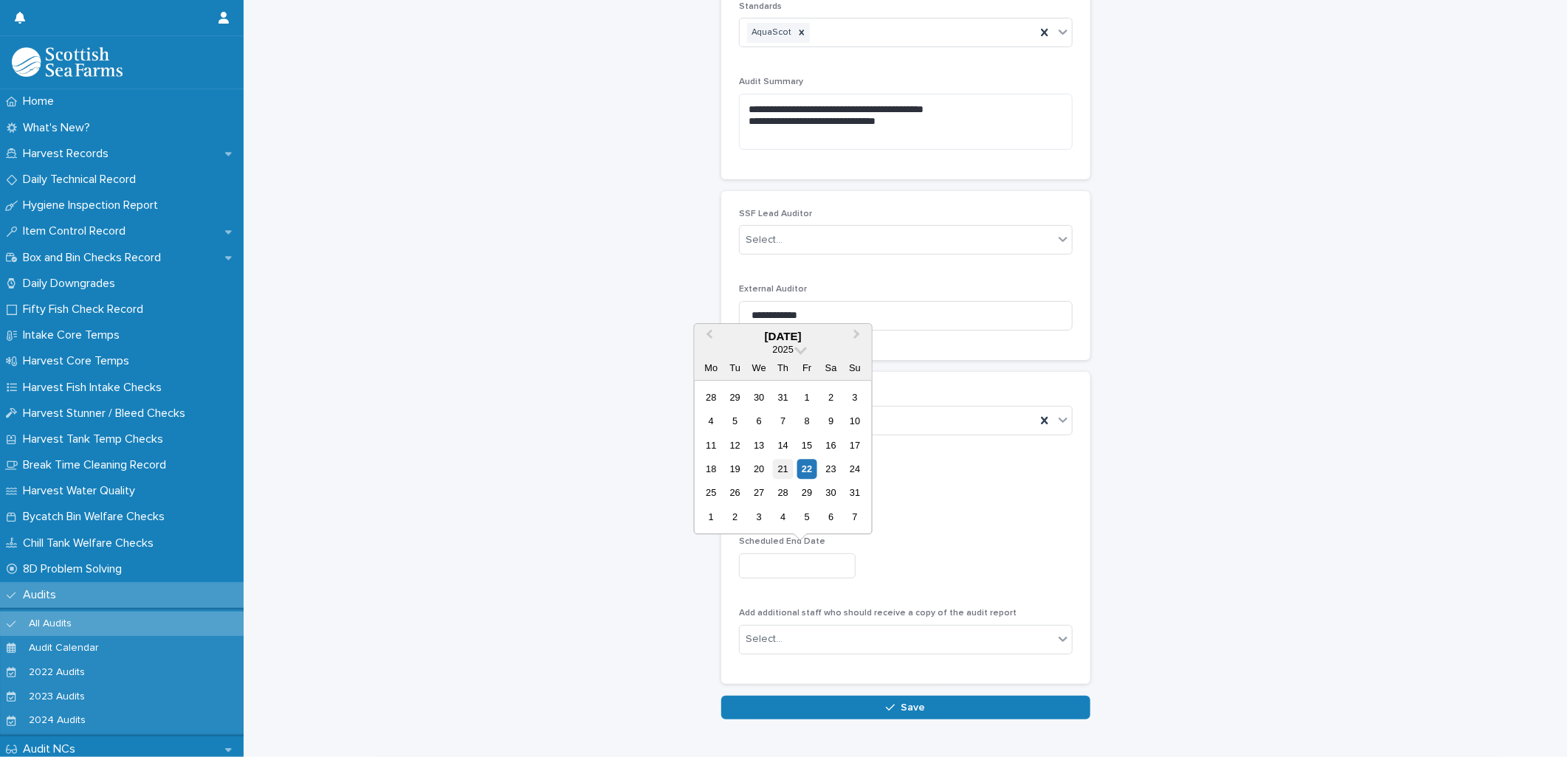
click at [783, 470] on div "21" at bounding box center [783, 469] width 20 height 20
type input "*********"
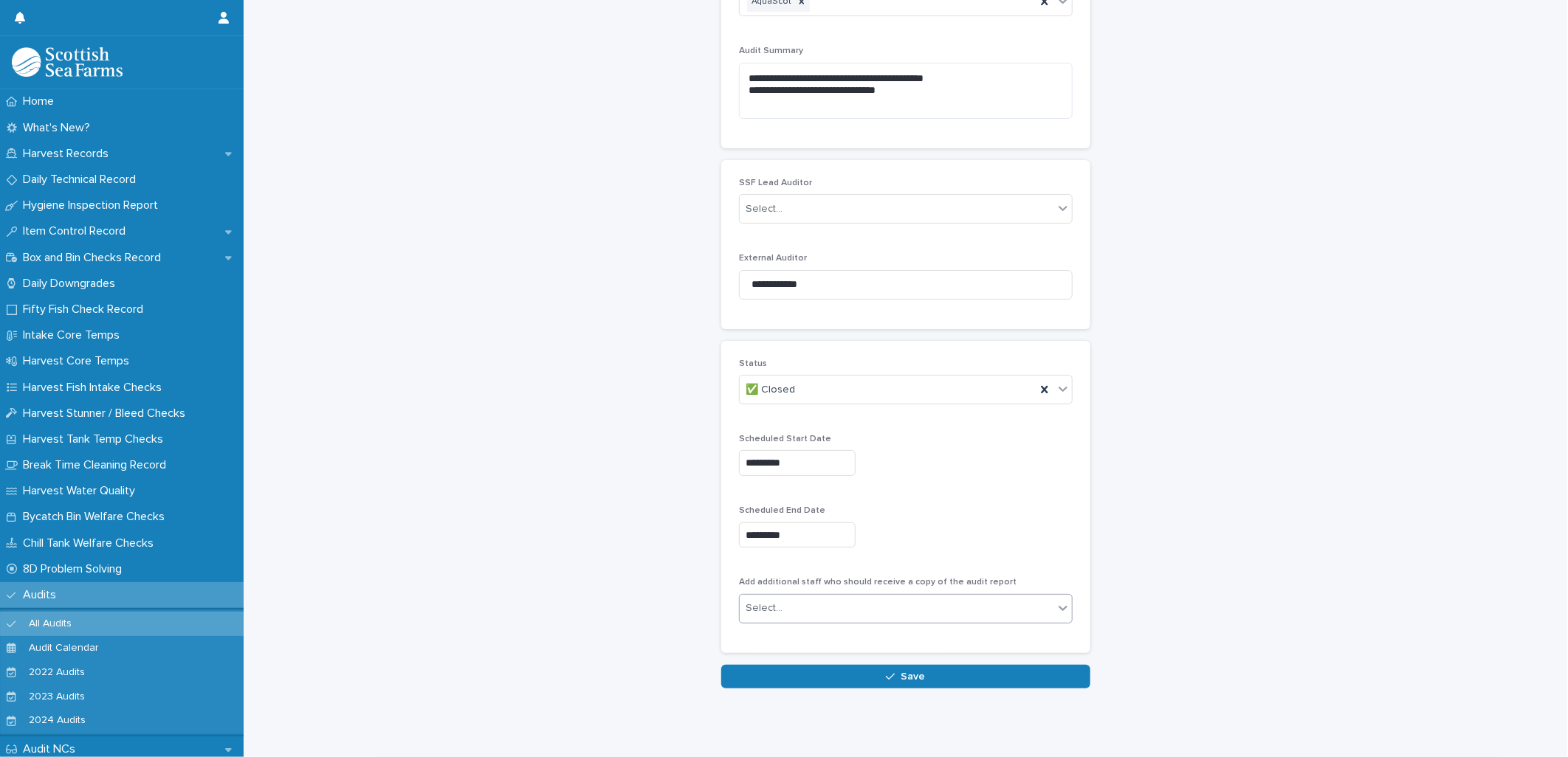
scroll to position [376, 0]
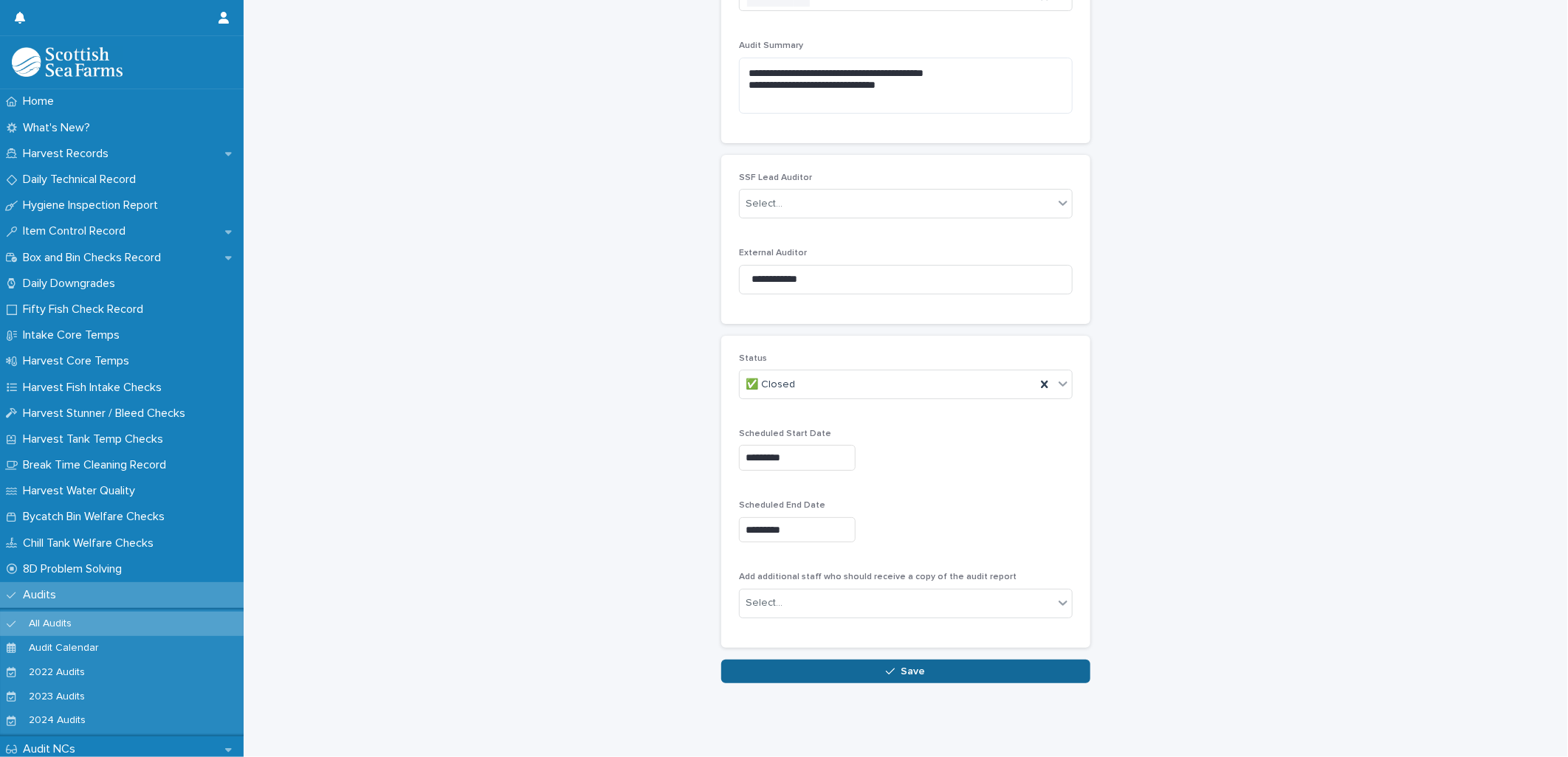
click at [823, 660] on button "Save" at bounding box center [906, 671] width 369 height 24
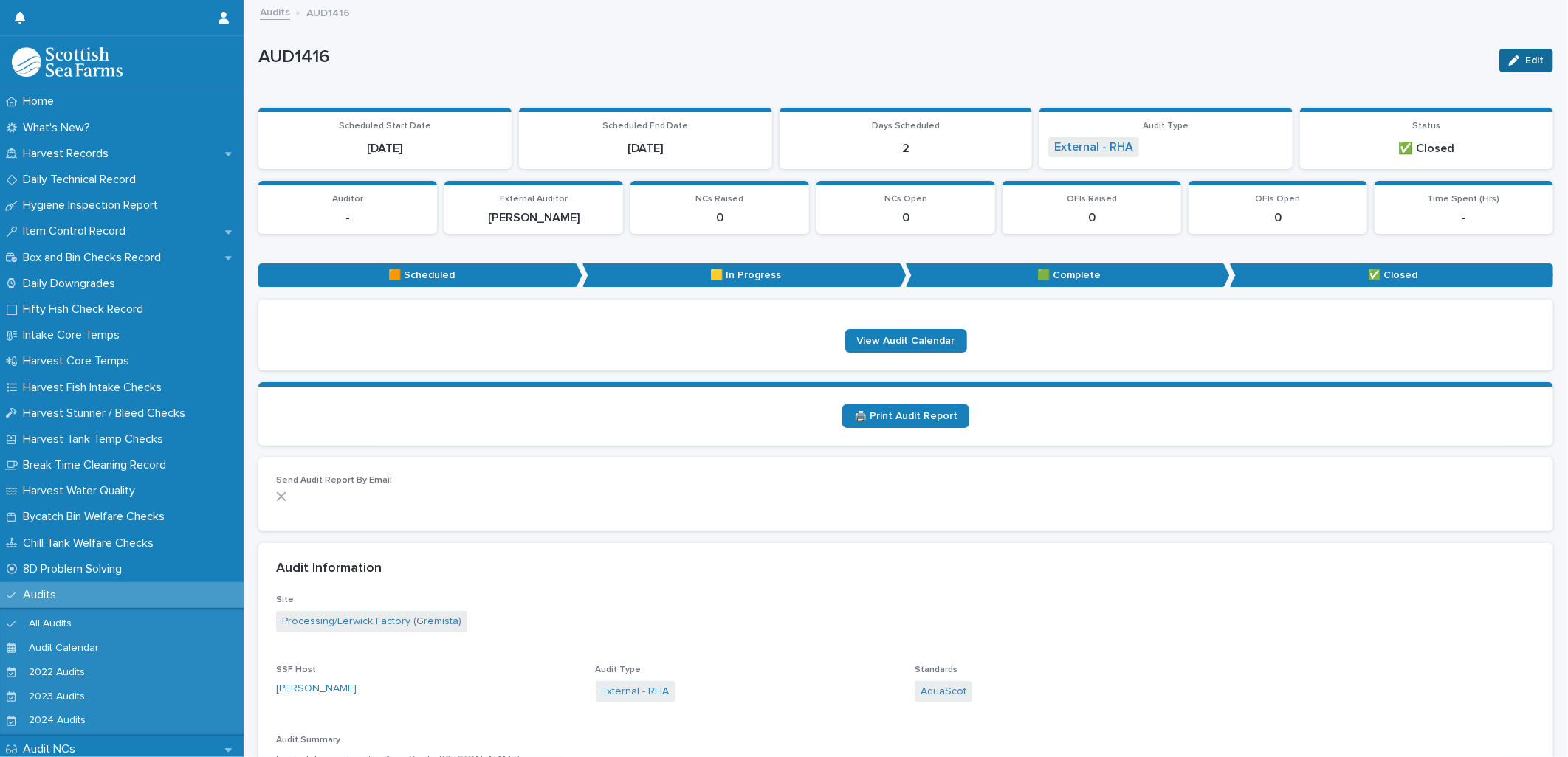
click at [1511, 63] on div "button" at bounding box center [1517, 61] width 16 height 11
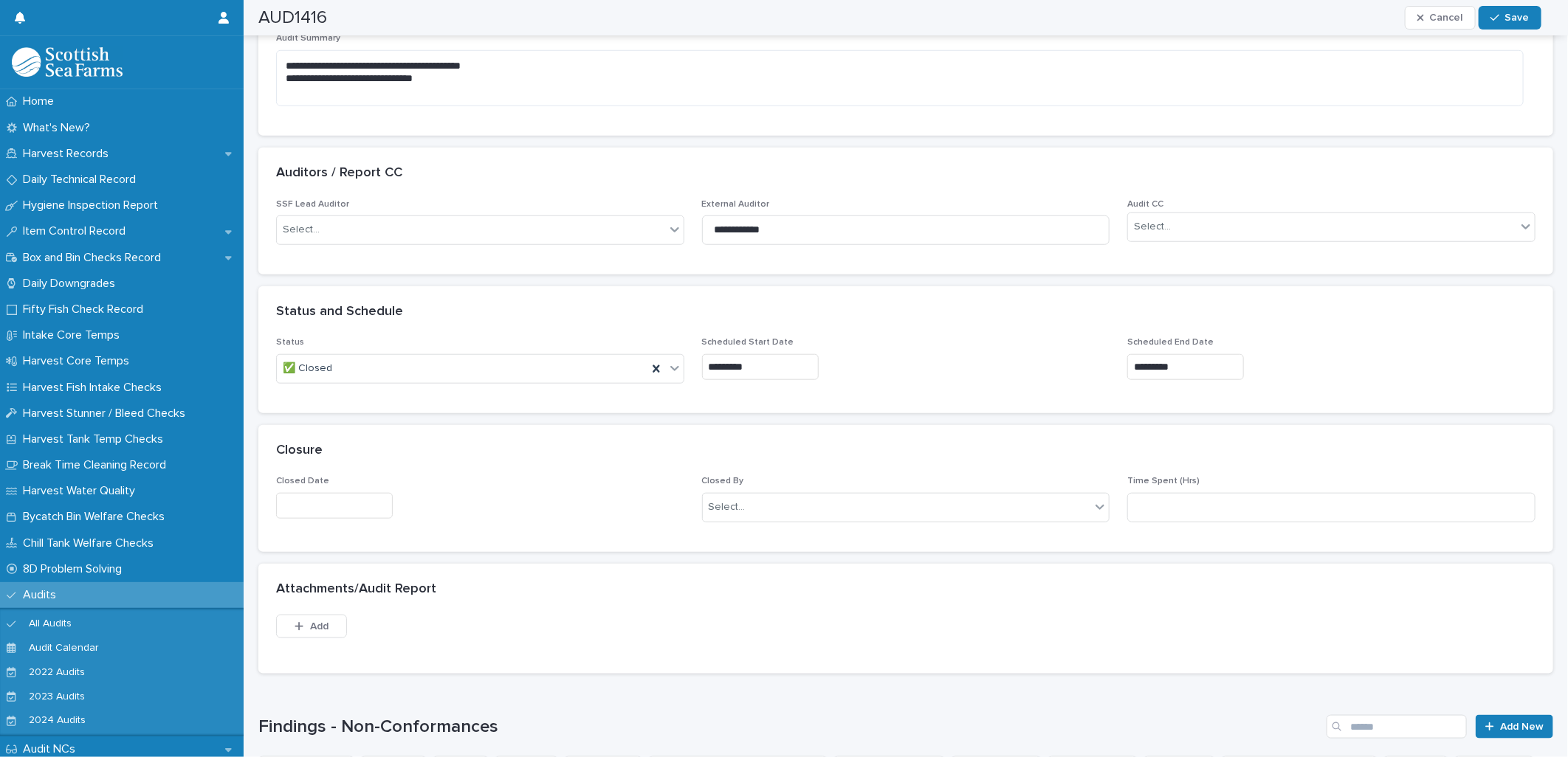
scroll to position [819, 0]
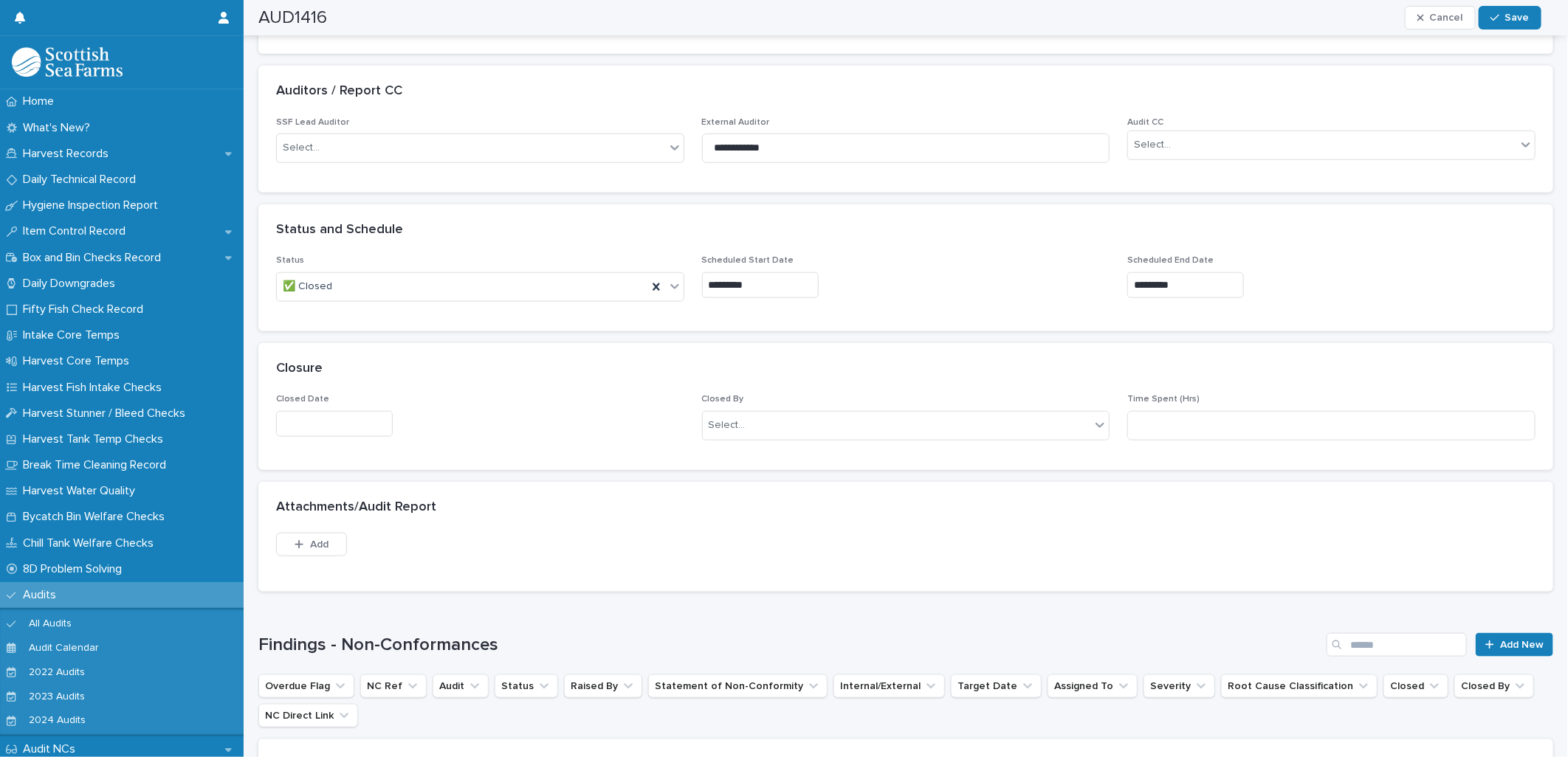
click at [361, 421] on input "text" at bounding box center [334, 424] width 116 height 26
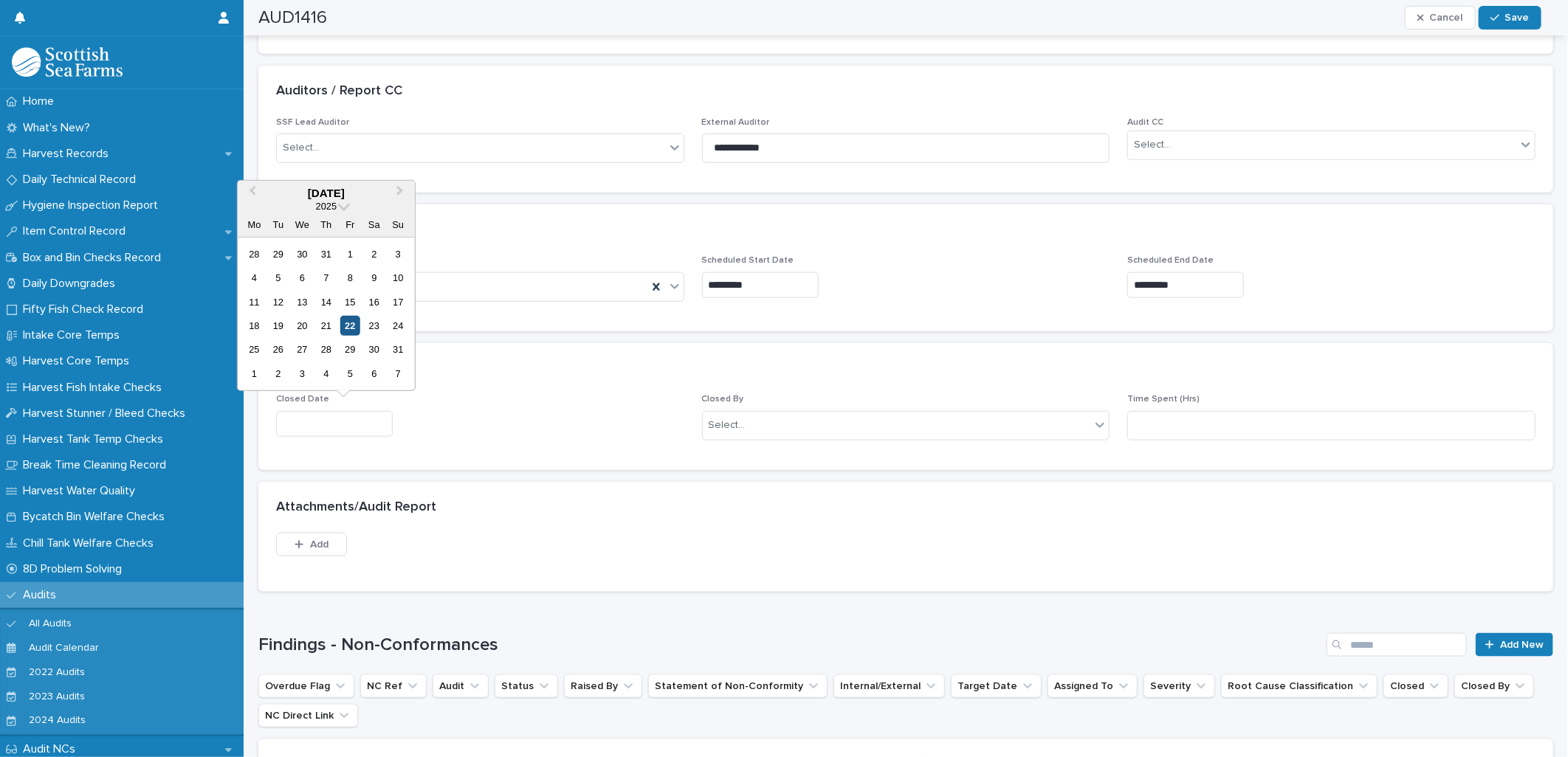
click at [347, 327] on div "22" at bounding box center [350, 325] width 20 height 20
type input "*********"
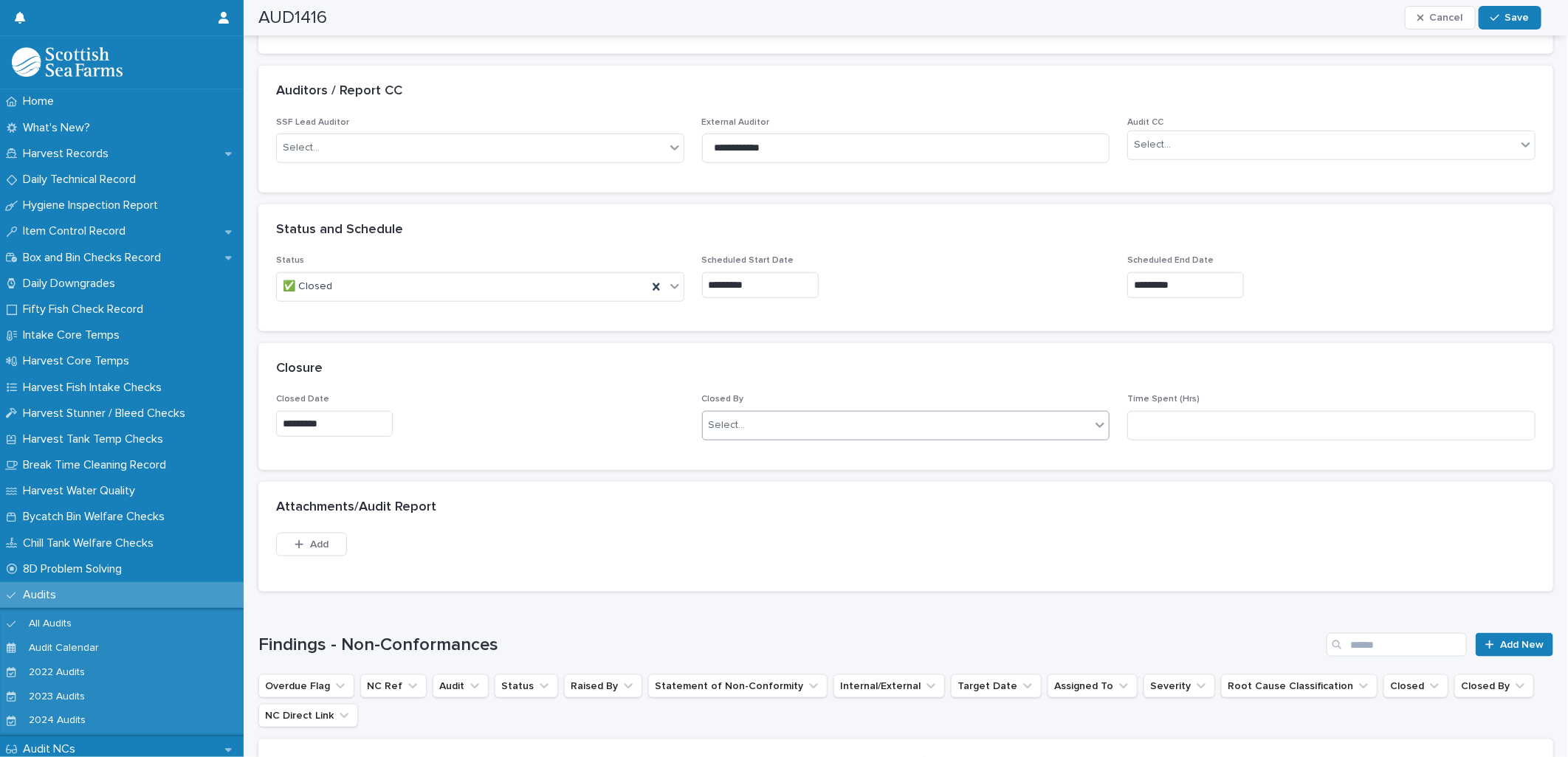
click at [715, 428] on div "Select..." at bounding box center [726, 425] width 37 height 16
type input "******"
click at [767, 448] on div "[PERSON_NAME]" at bounding box center [899, 454] width 402 height 26
click at [1179, 411] on input at bounding box center [1331, 426] width 408 height 29
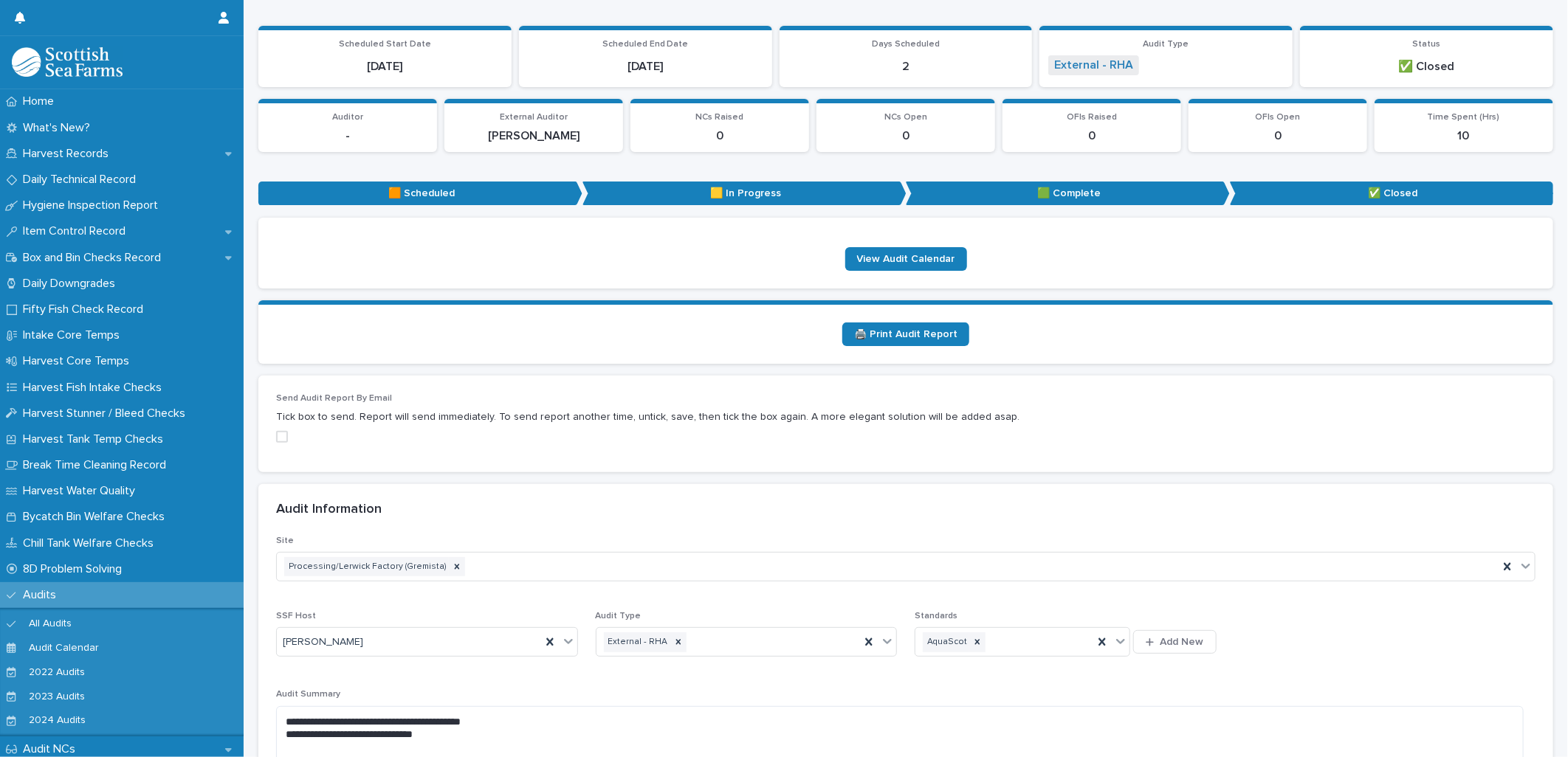
scroll to position [0, 0]
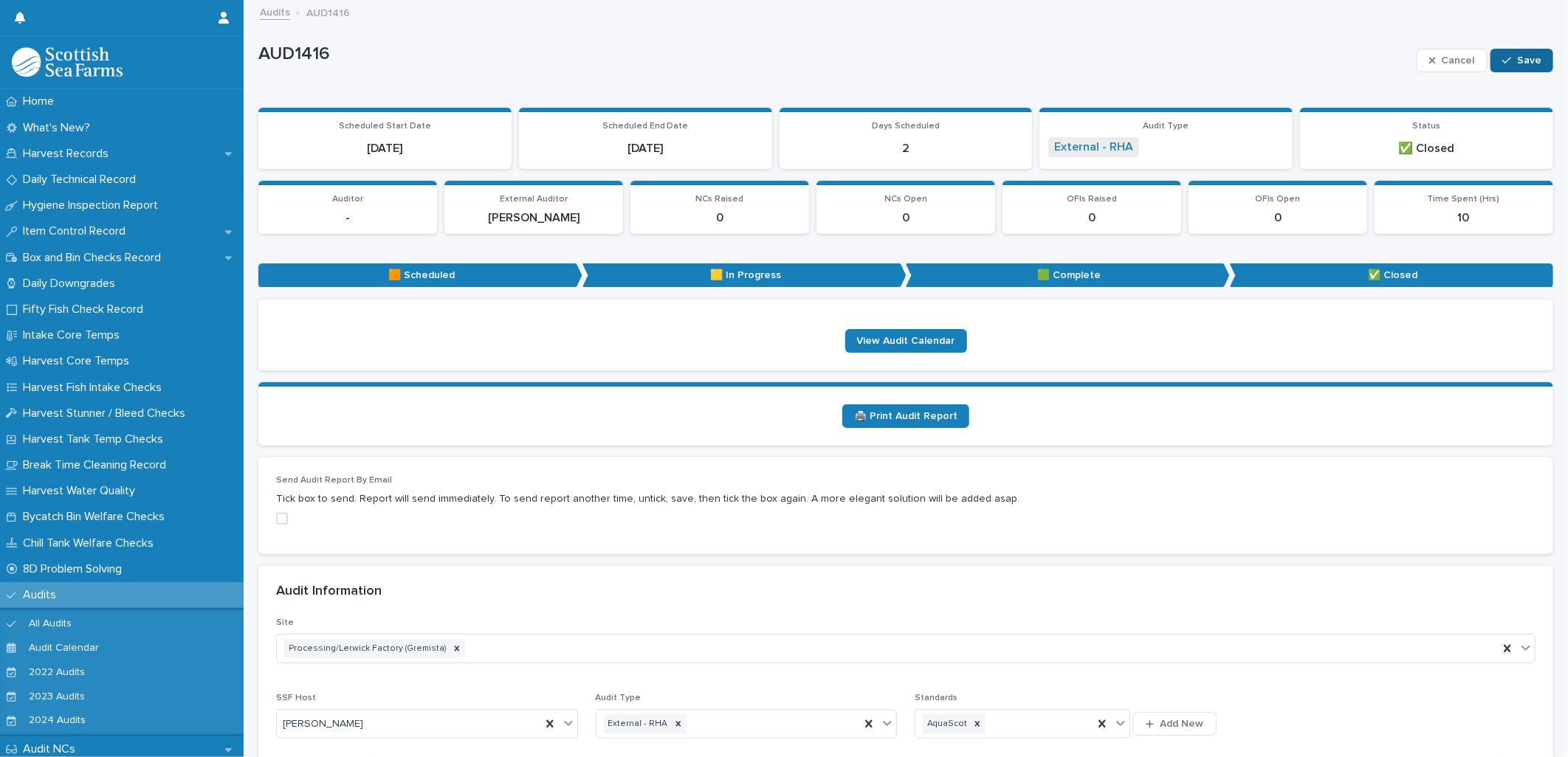
type input "**"
click at [1511, 50] on button "Save" at bounding box center [1521, 60] width 63 height 24
